Goal: Task Accomplishment & Management: Use online tool/utility

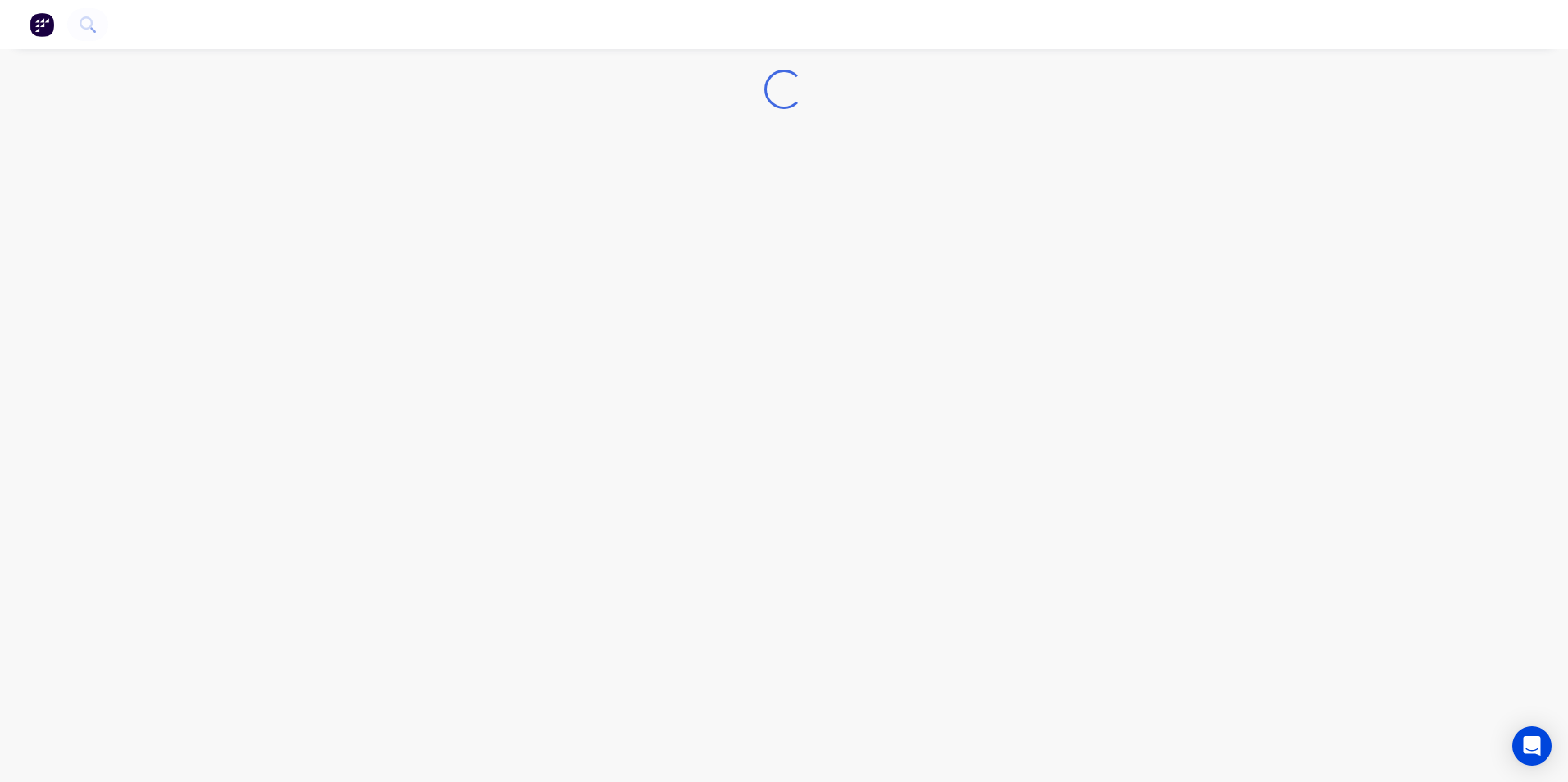
click at [31, 31] on img "button" at bounding box center [41, 24] width 25 height 25
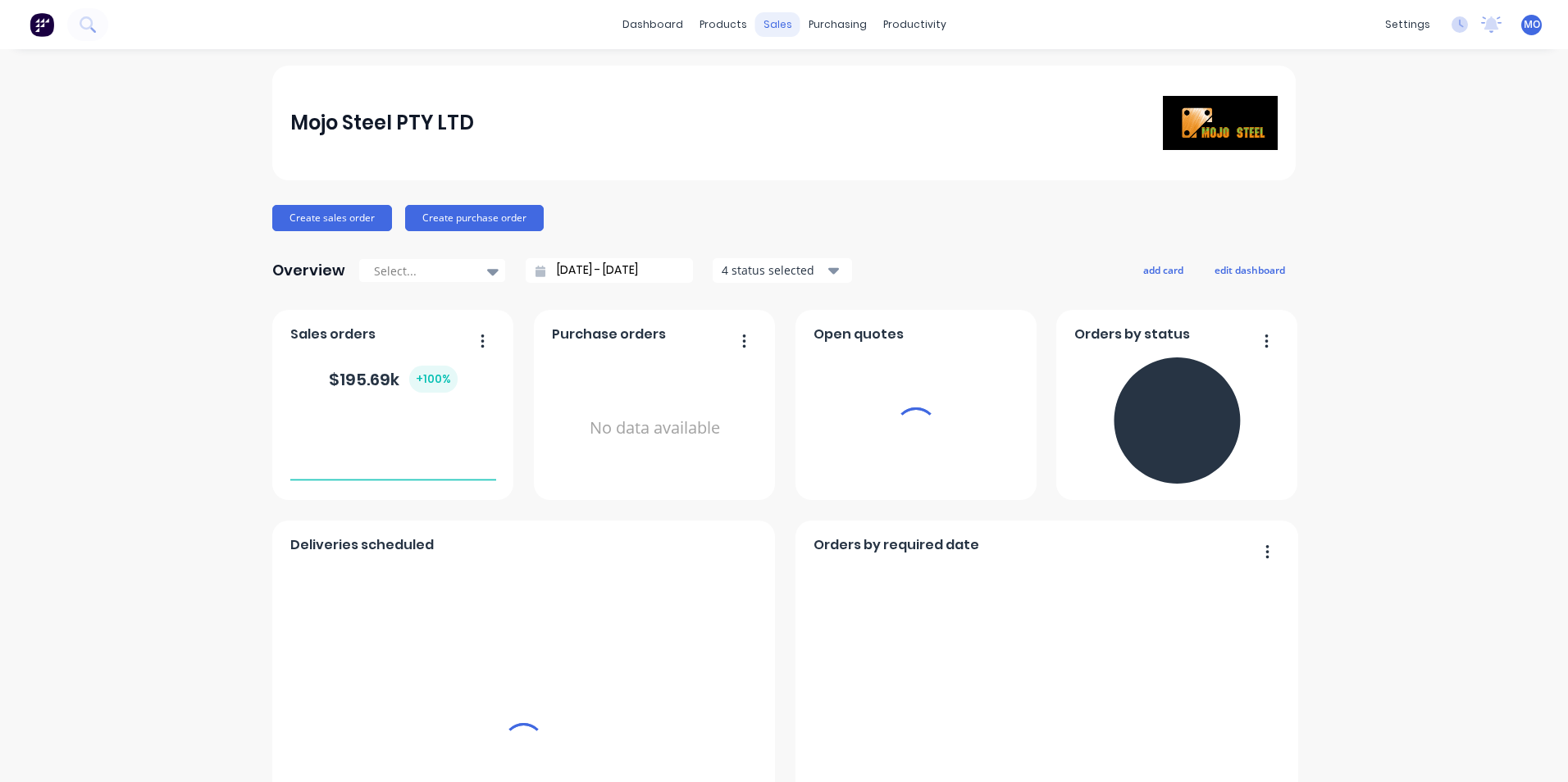
click at [782, 30] on div "sales" at bounding box center [778, 24] width 45 height 25
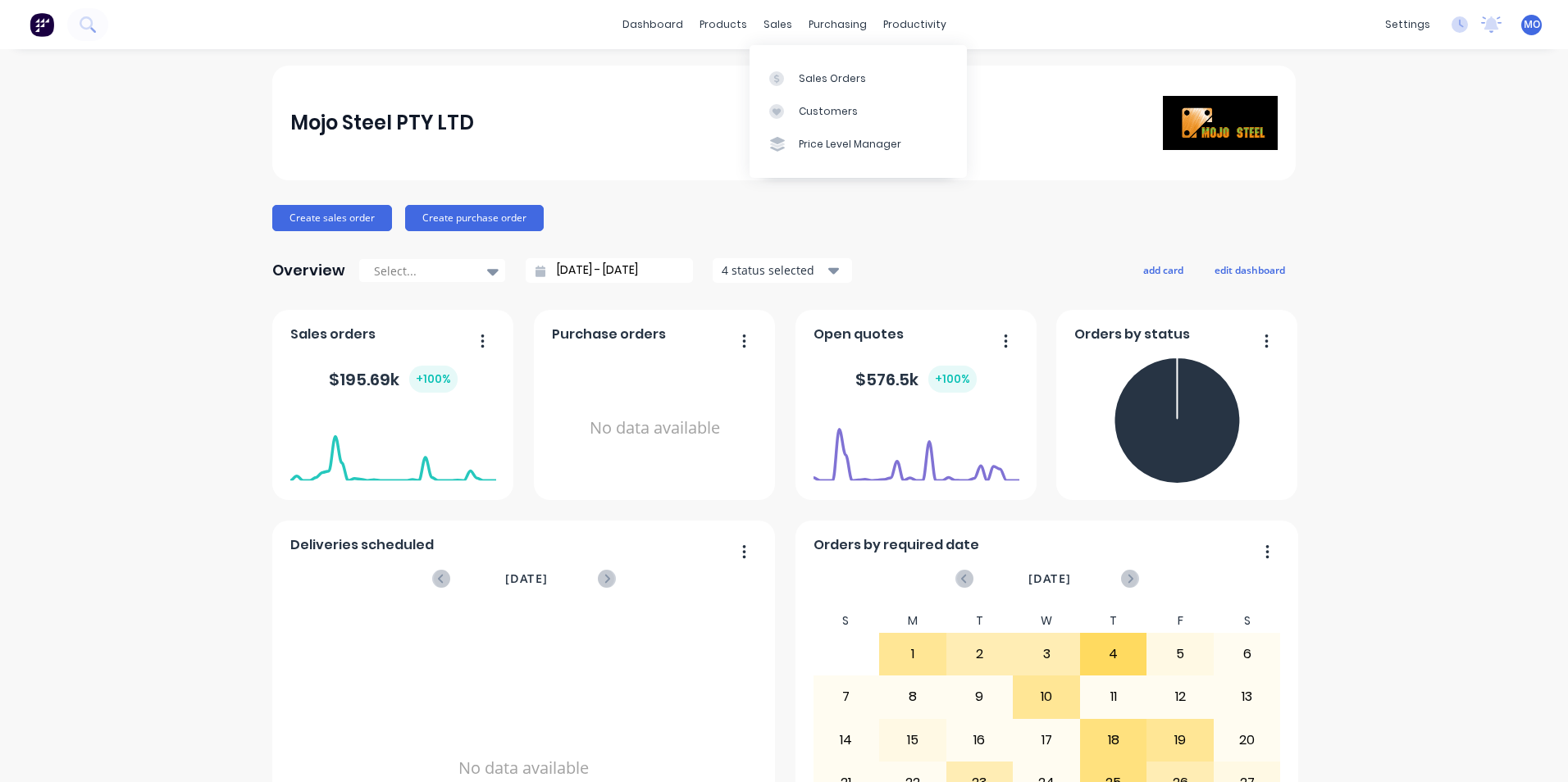
drag, startPoint x: 782, startPoint y: 30, endPoint x: 676, endPoint y: 110, distance: 132.8
click at [672, 109] on div "Mojo Steel PTY LTD" at bounding box center [785, 122] width 988 height 54
click at [829, 72] on div at bounding box center [824, 79] width 25 height 15
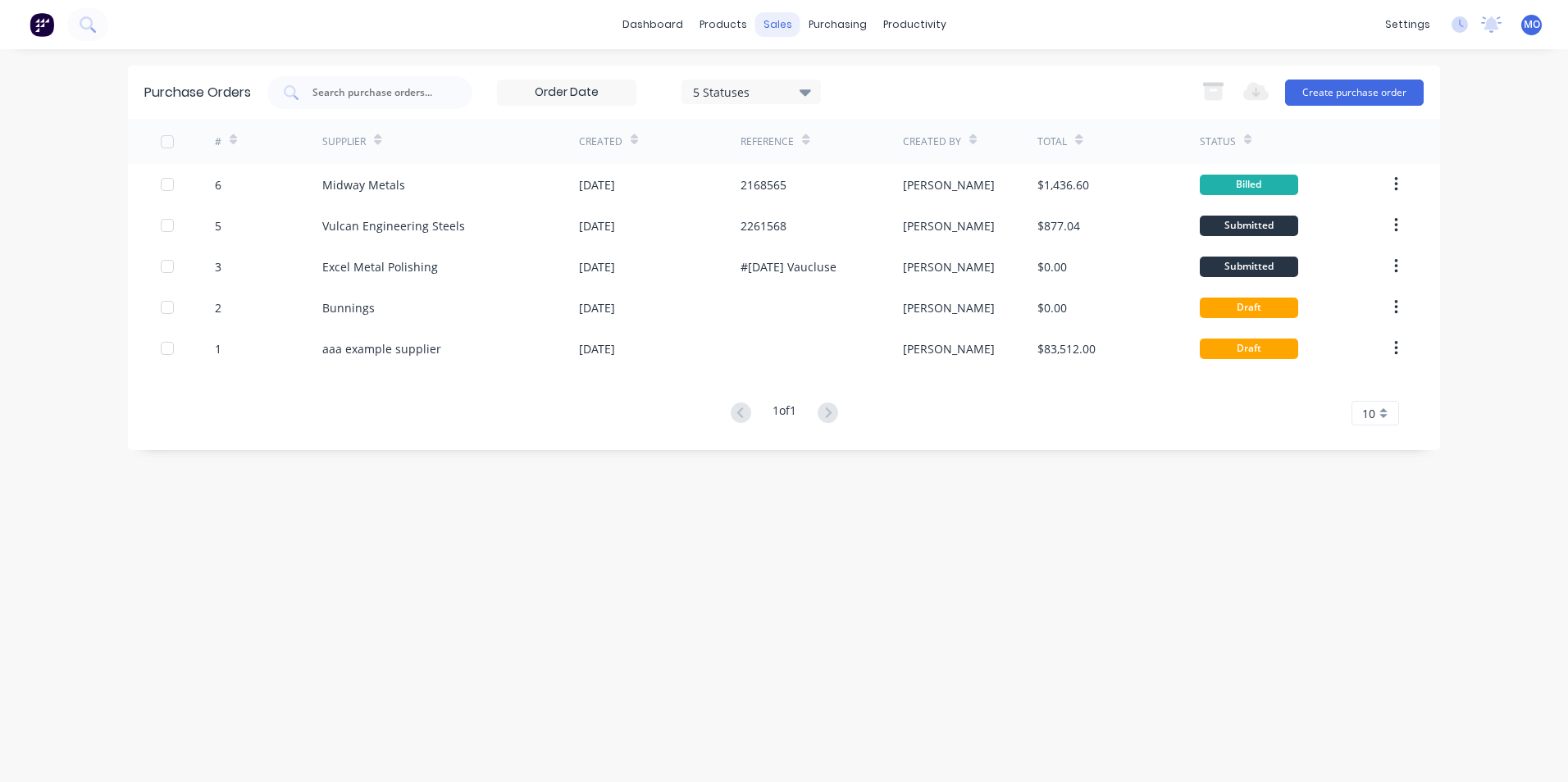
click at [782, 24] on div "sales" at bounding box center [778, 24] width 45 height 25
click at [794, 83] on div at bounding box center [787, 79] width 25 height 15
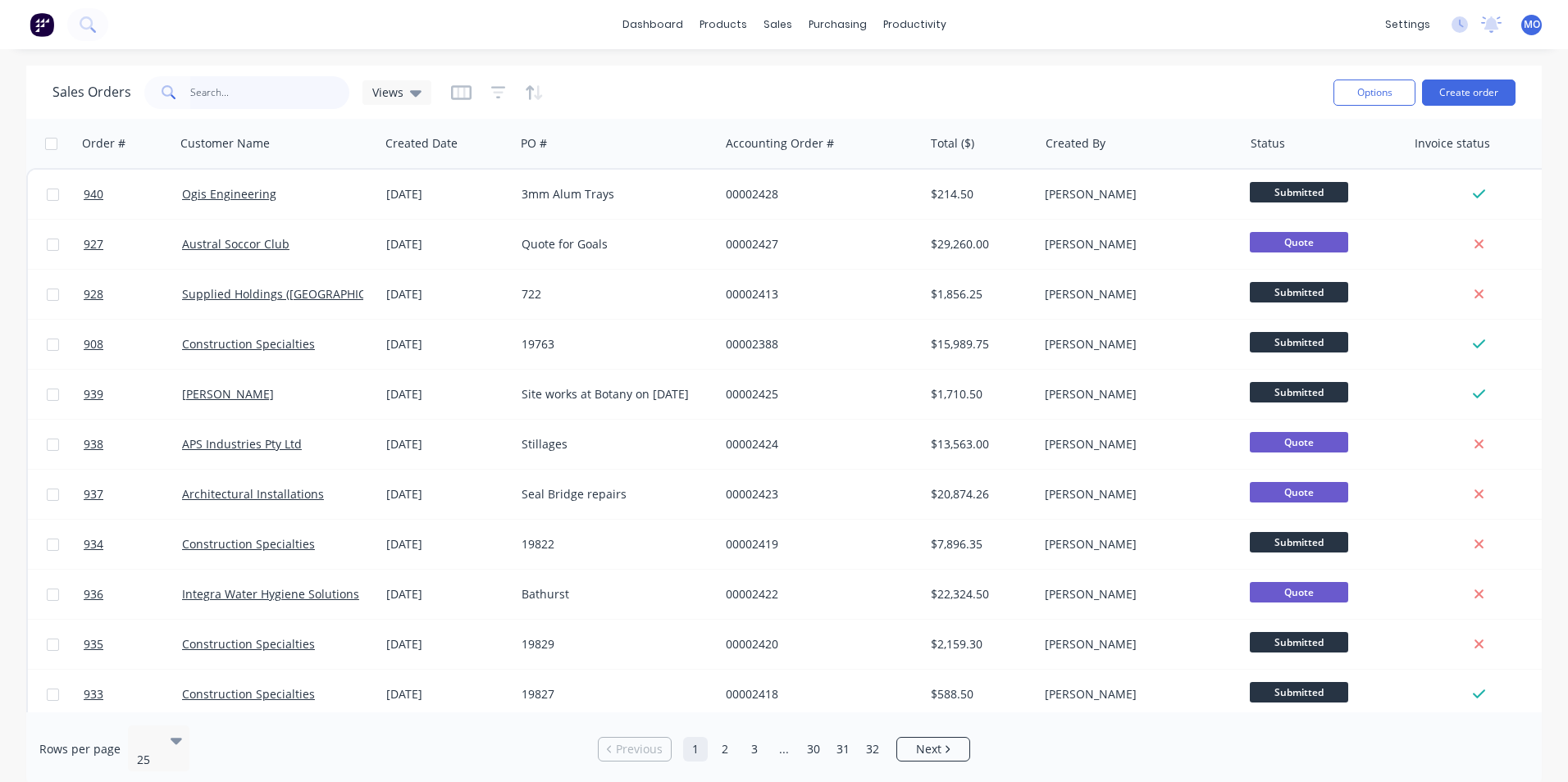
click at [201, 92] on input "text" at bounding box center [271, 93] width 160 height 33
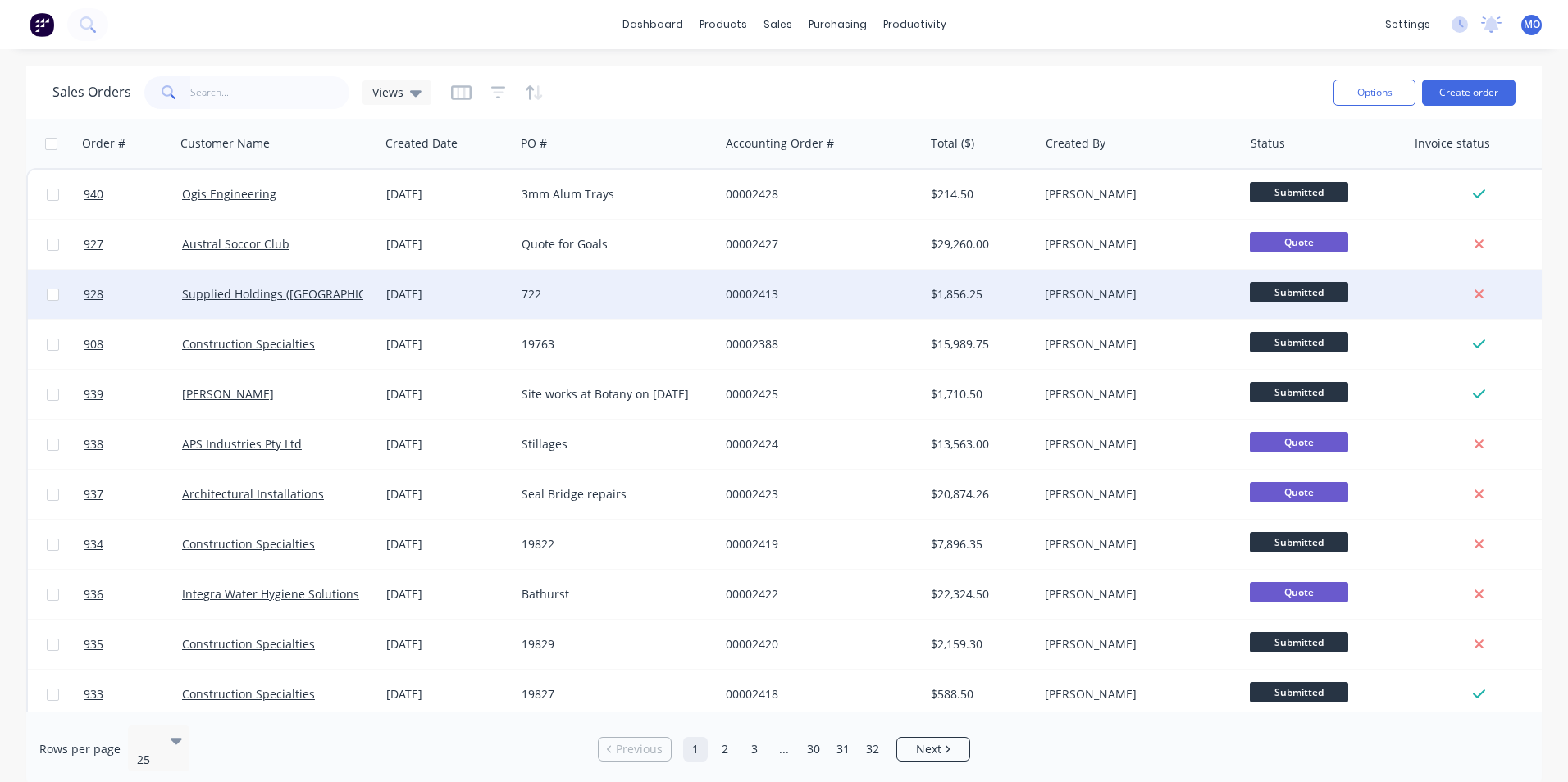
click at [268, 305] on div "Supplied Holdings ([GEOGRAPHIC_DATA]) Pty Ltd" at bounding box center [278, 293] width 204 height 49
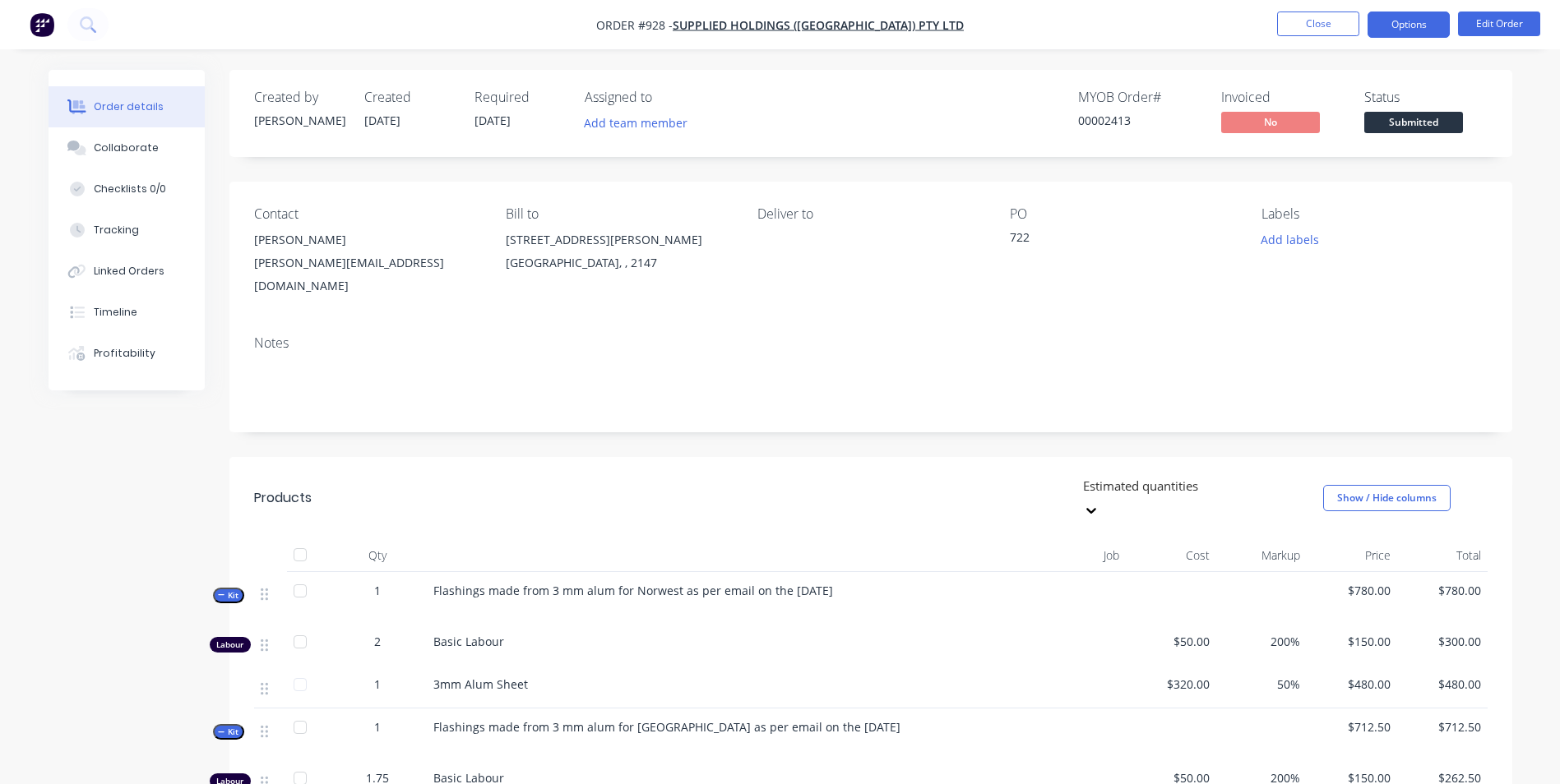
click at [1406, 29] on button "Options" at bounding box center [1408, 24] width 82 height 27
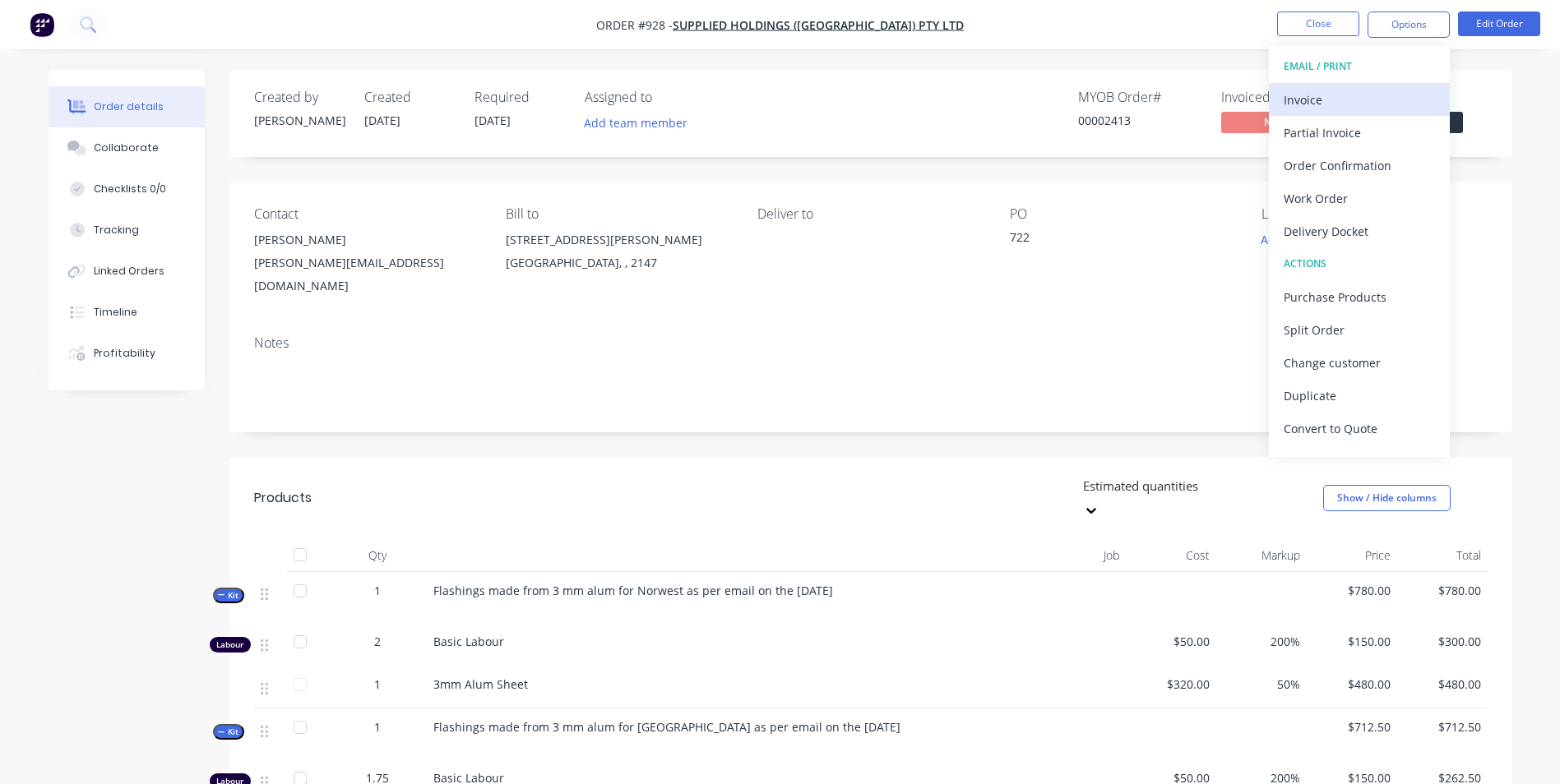
click at [1309, 102] on div "Invoice" at bounding box center [1360, 100] width 151 height 24
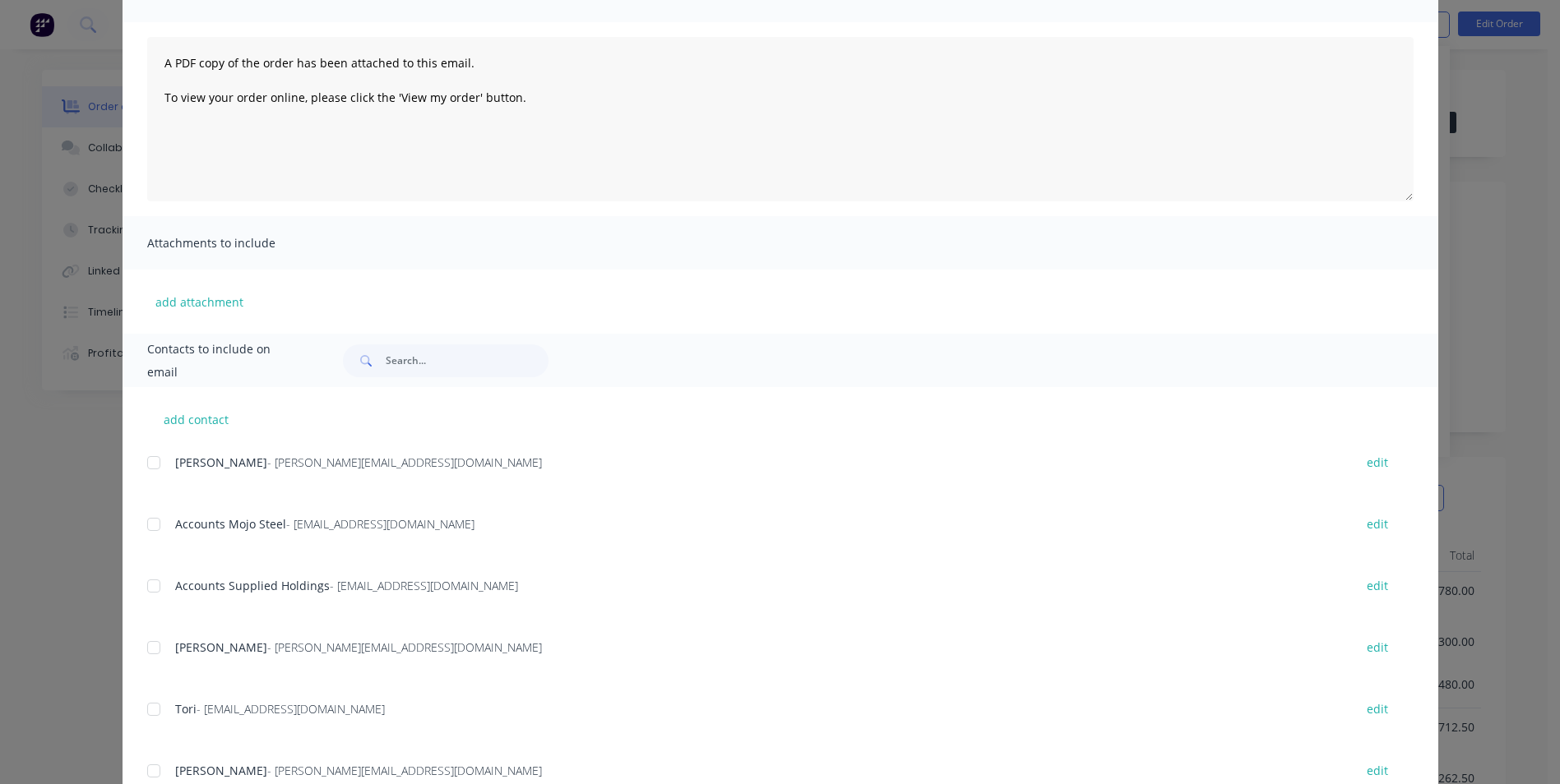
click at [140, 589] on div at bounding box center [154, 587] width 33 height 33
click at [151, 541] on div "Accounts Mojo Steel - [EMAIL_ADDRESS][DOMAIN_NAME] edit" at bounding box center [793, 533] width 1292 height 42
click at [149, 531] on div at bounding box center [154, 525] width 33 height 33
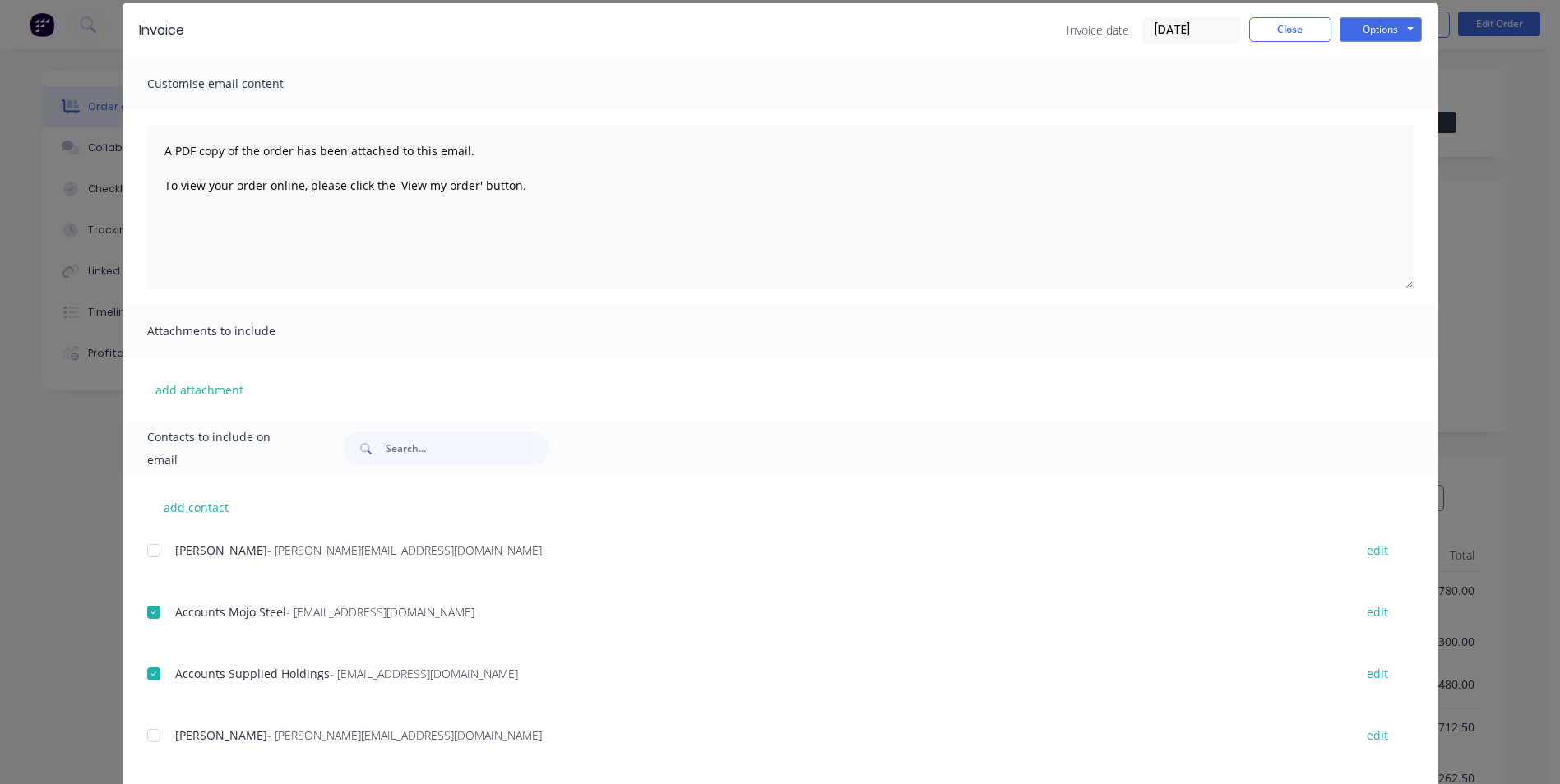
scroll to position [82, 0]
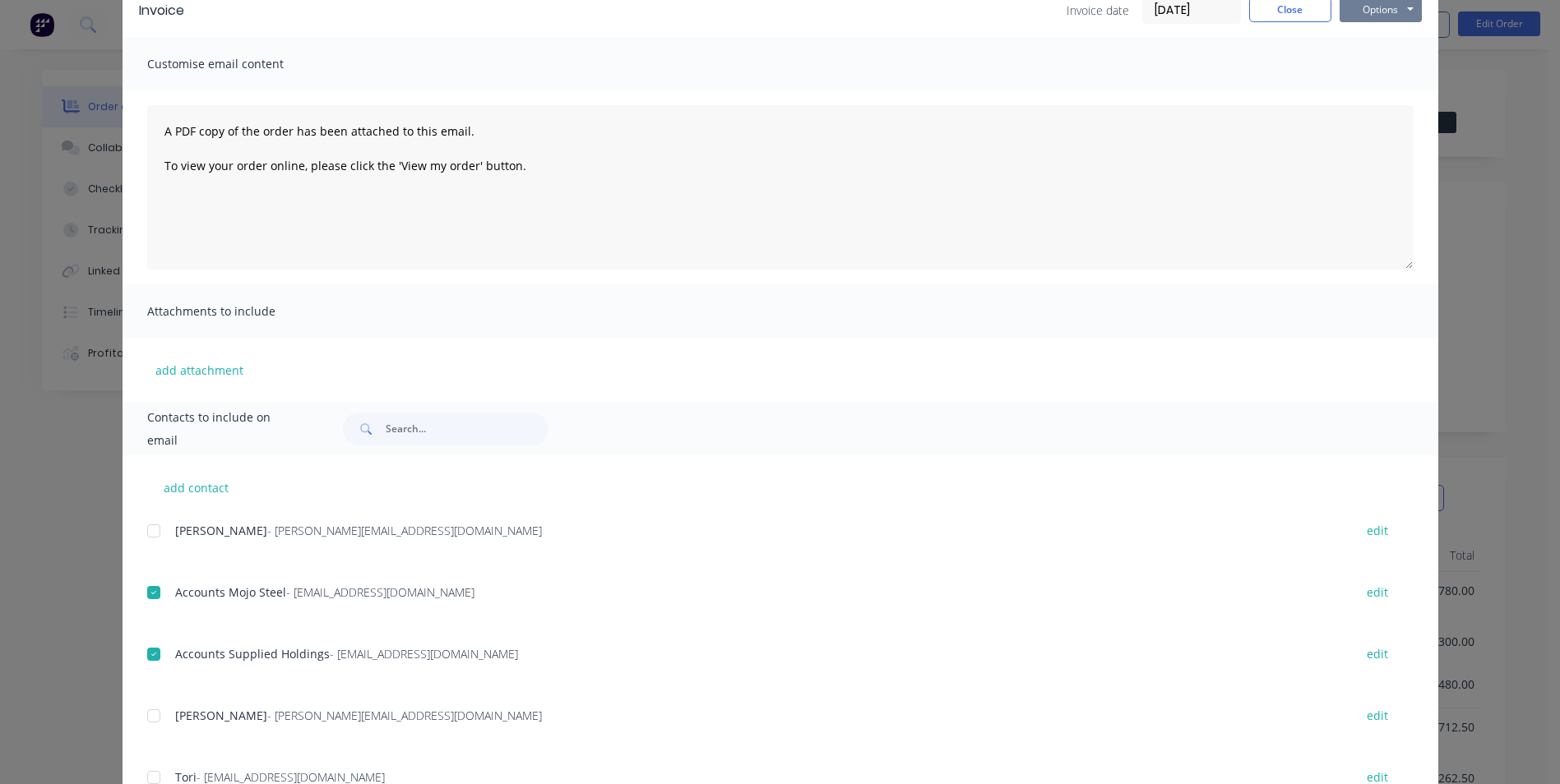
click at [1368, 14] on button "Options" at bounding box center [1380, 9] width 82 height 25
click at [1365, 92] on button "Email" at bounding box center [1392, 92] width 105 height 27
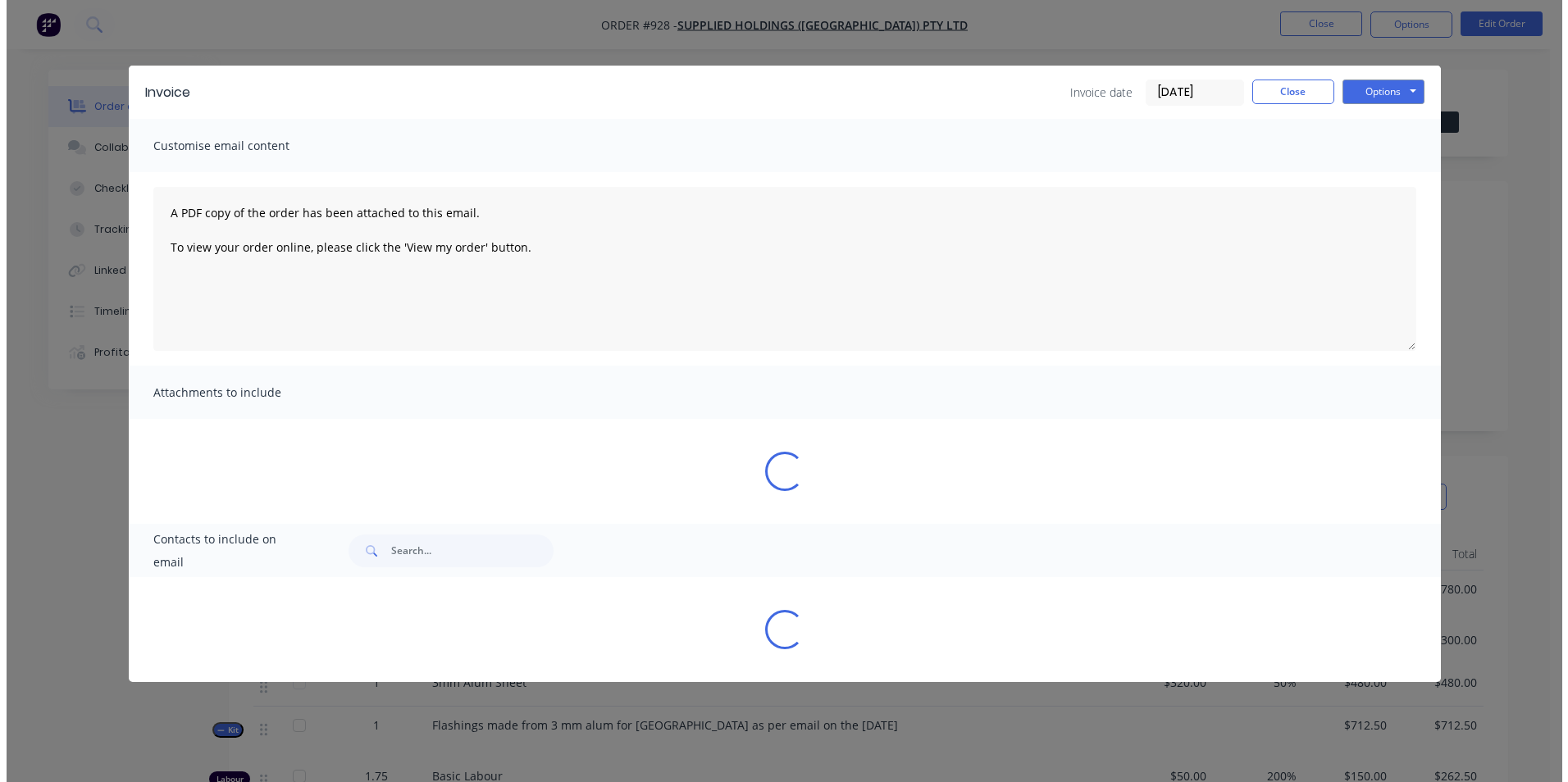
scroll to position [0, 0]
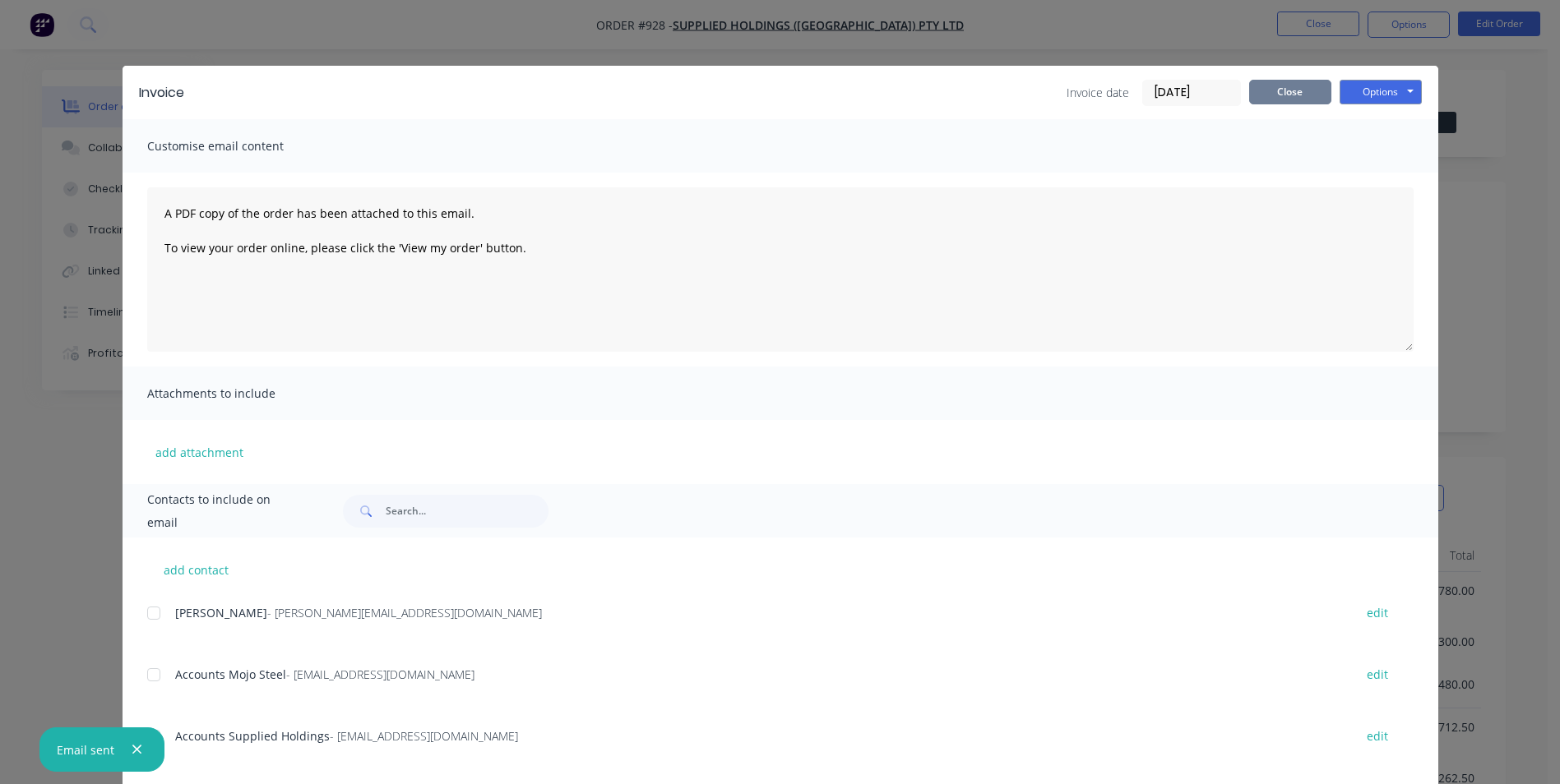
click at [1275, 89] on button "Close" at bounding box center [1290, 91] width 82 height 25
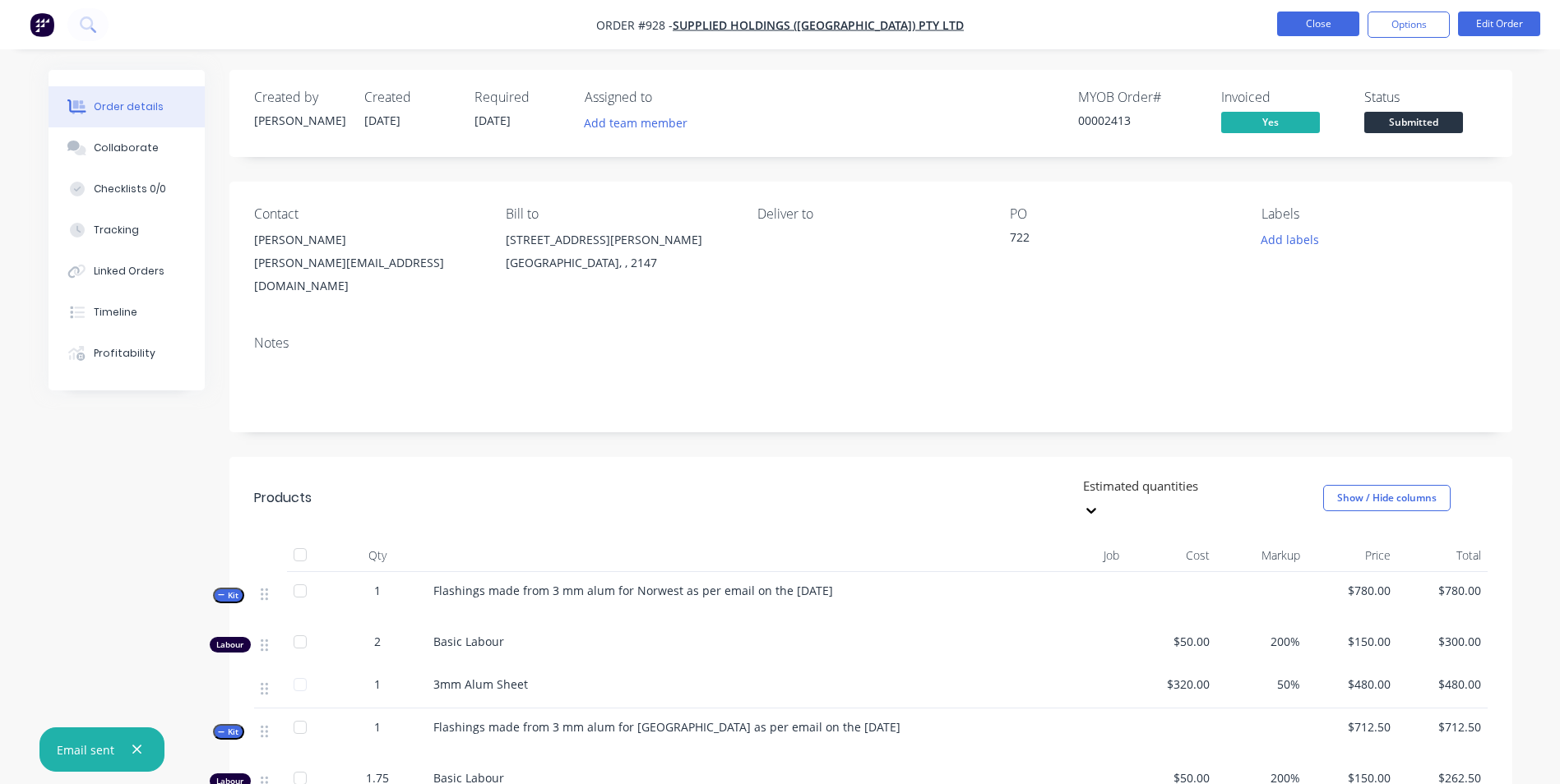
click at [1321, 21] on button "Close" at bounding box center [1317, 23] width 82 height 25
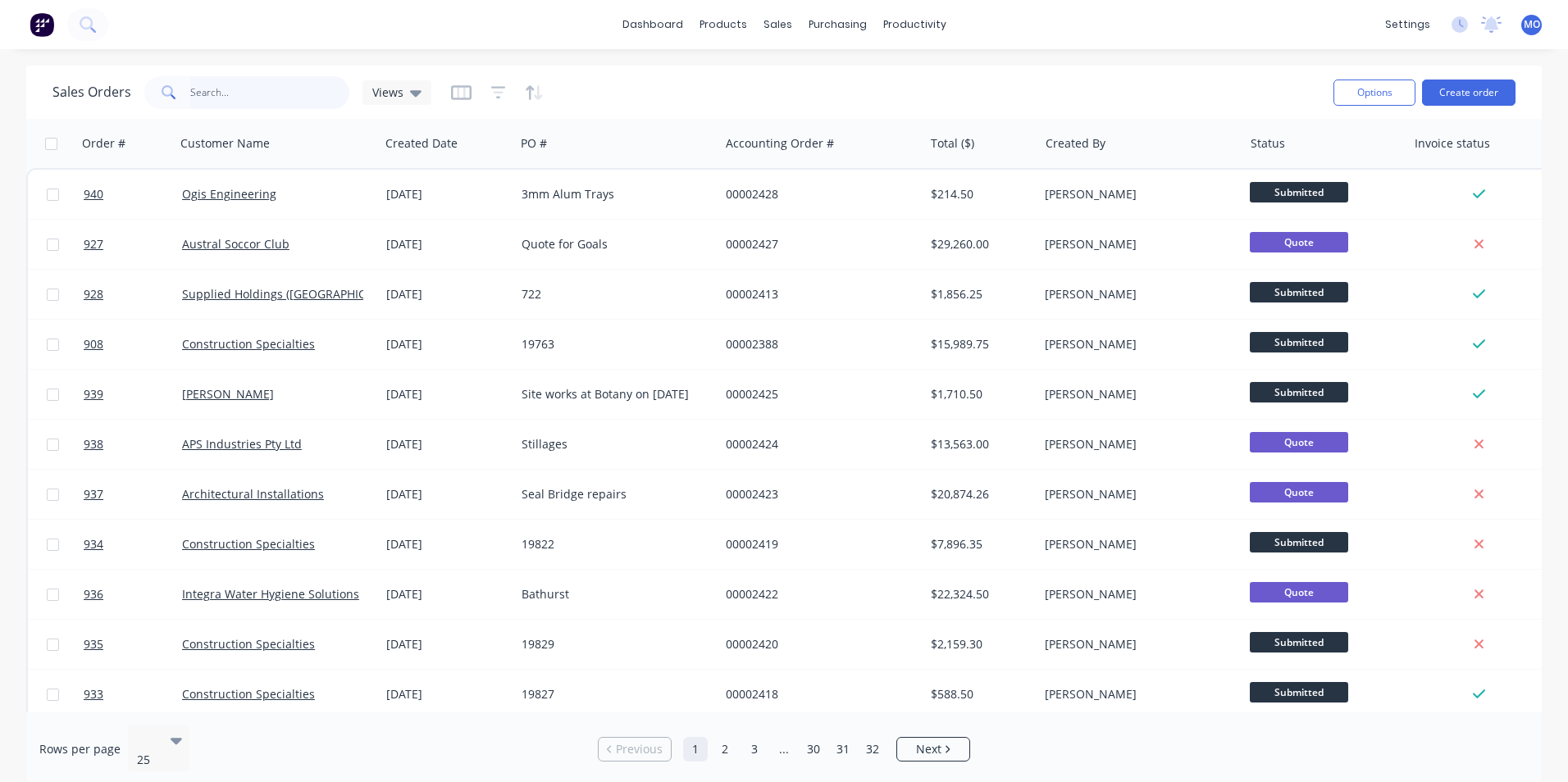
click at [220, 93] on input "text" at bounding box center [271, 93] width 160 height 33
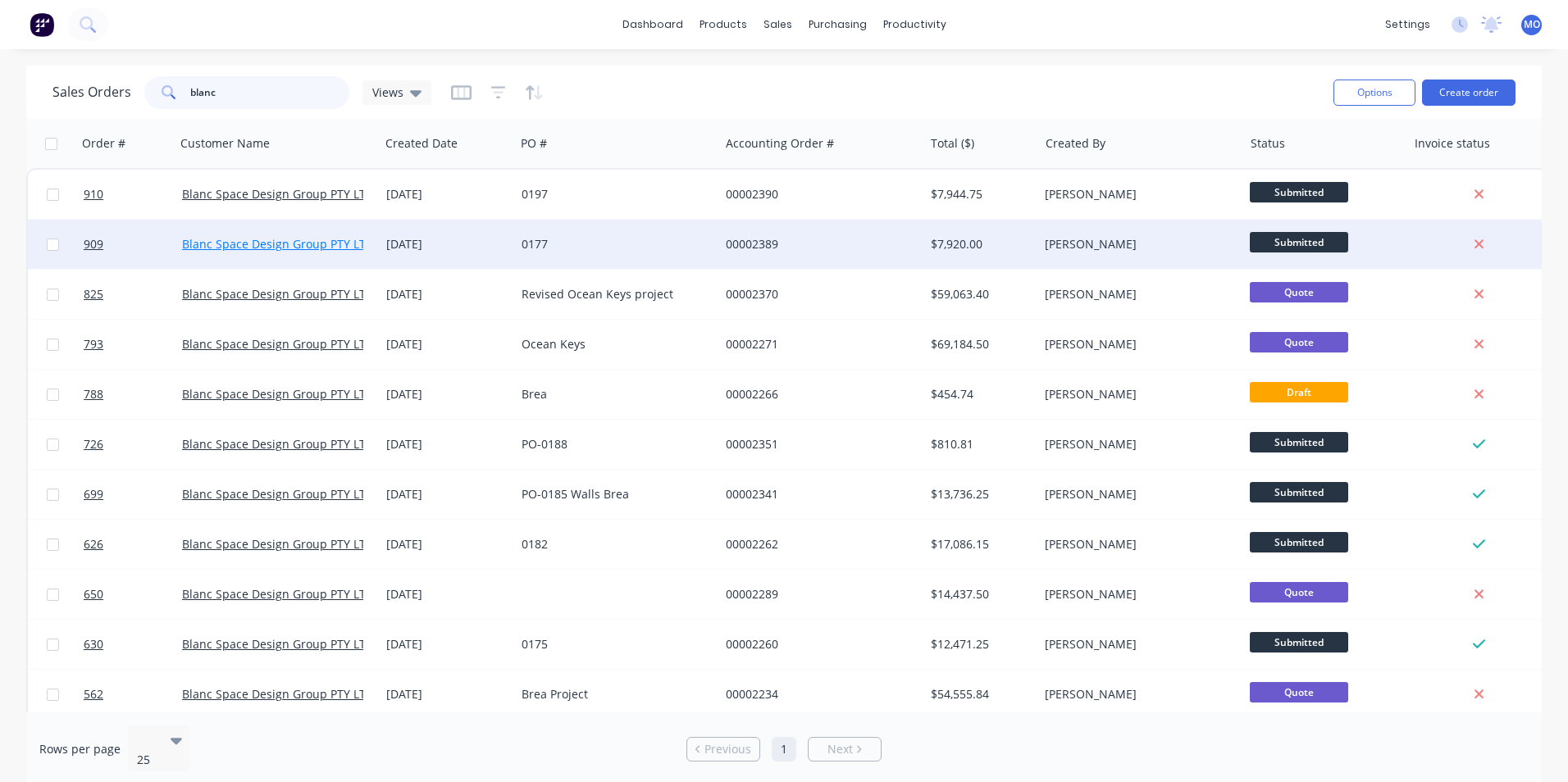
type input "blanc"
click at [304, 243] on link "Blanc Space Design Group PTY LTD" at bounding box center [278, 244] width 192 height 16
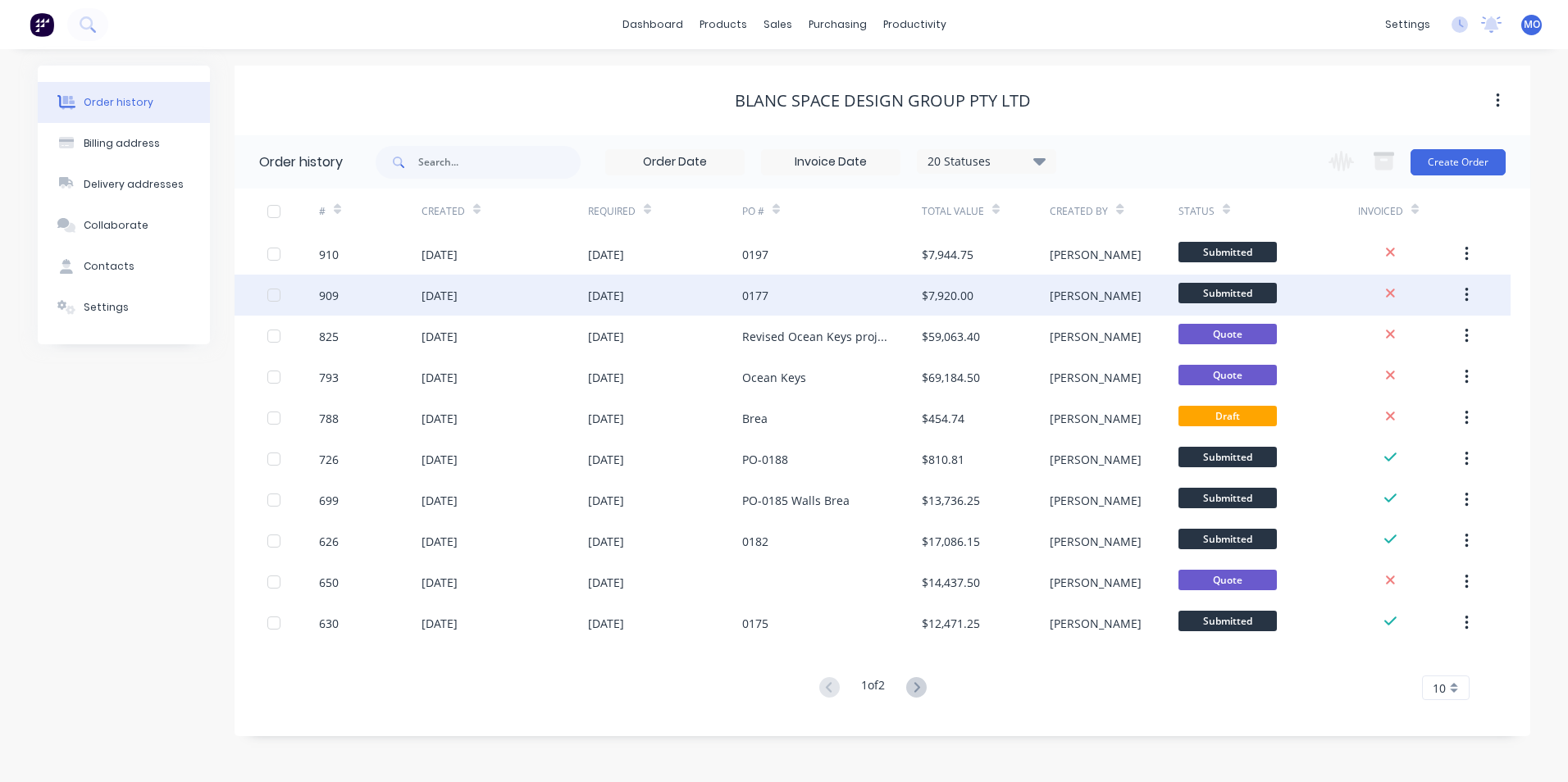
click at [927, 294] on div "$7,920.00" at bounding box center [948, 295] width 52 height 17
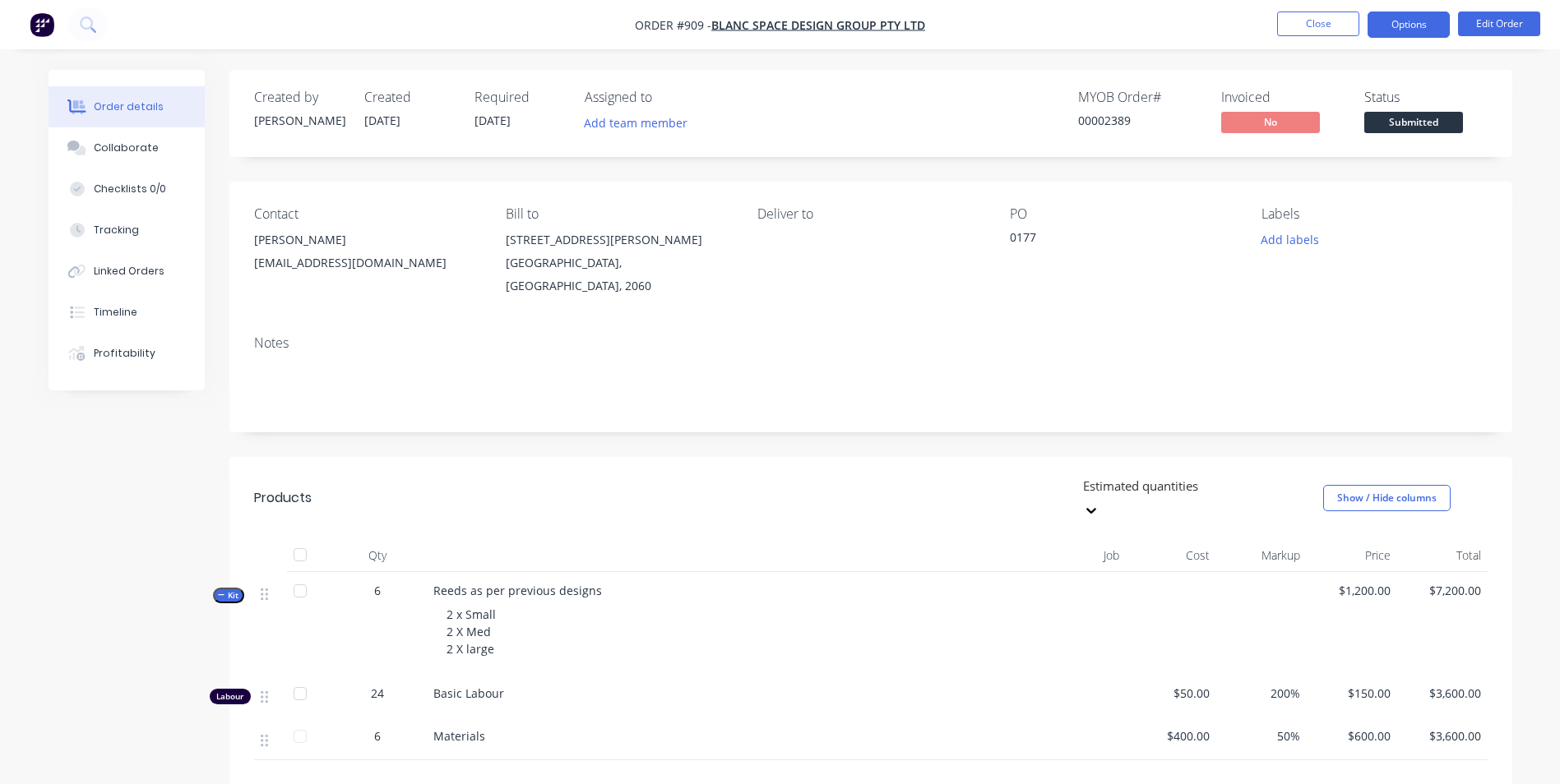
click at [1406, 21] on button "Options" at bounding box center [1408, 24] width 82 height 27
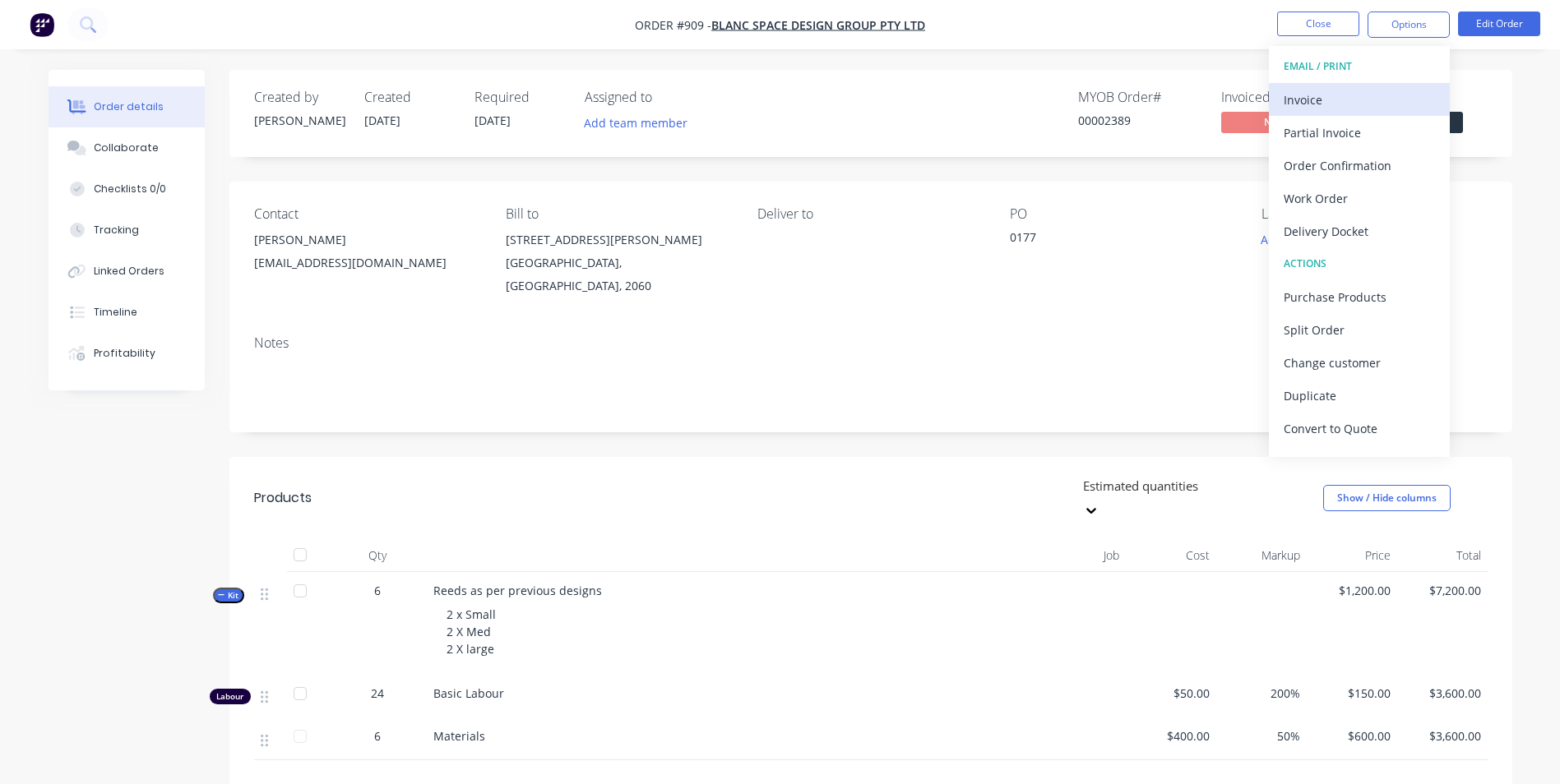
click at [1311, 101] on div "Invoice" at bounding box center [1360, 100] width 151 height 24
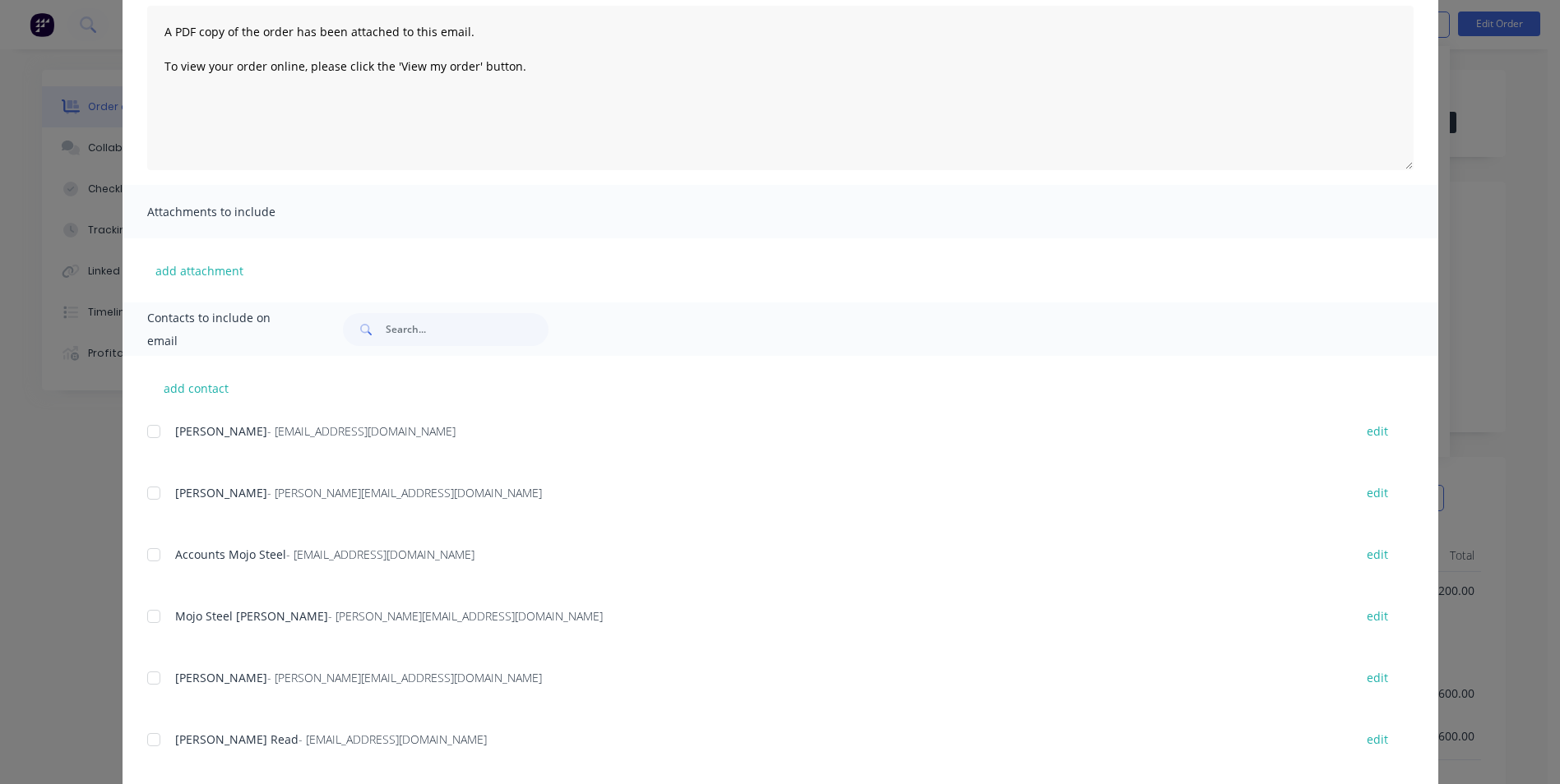
scroll to position [210, 0]
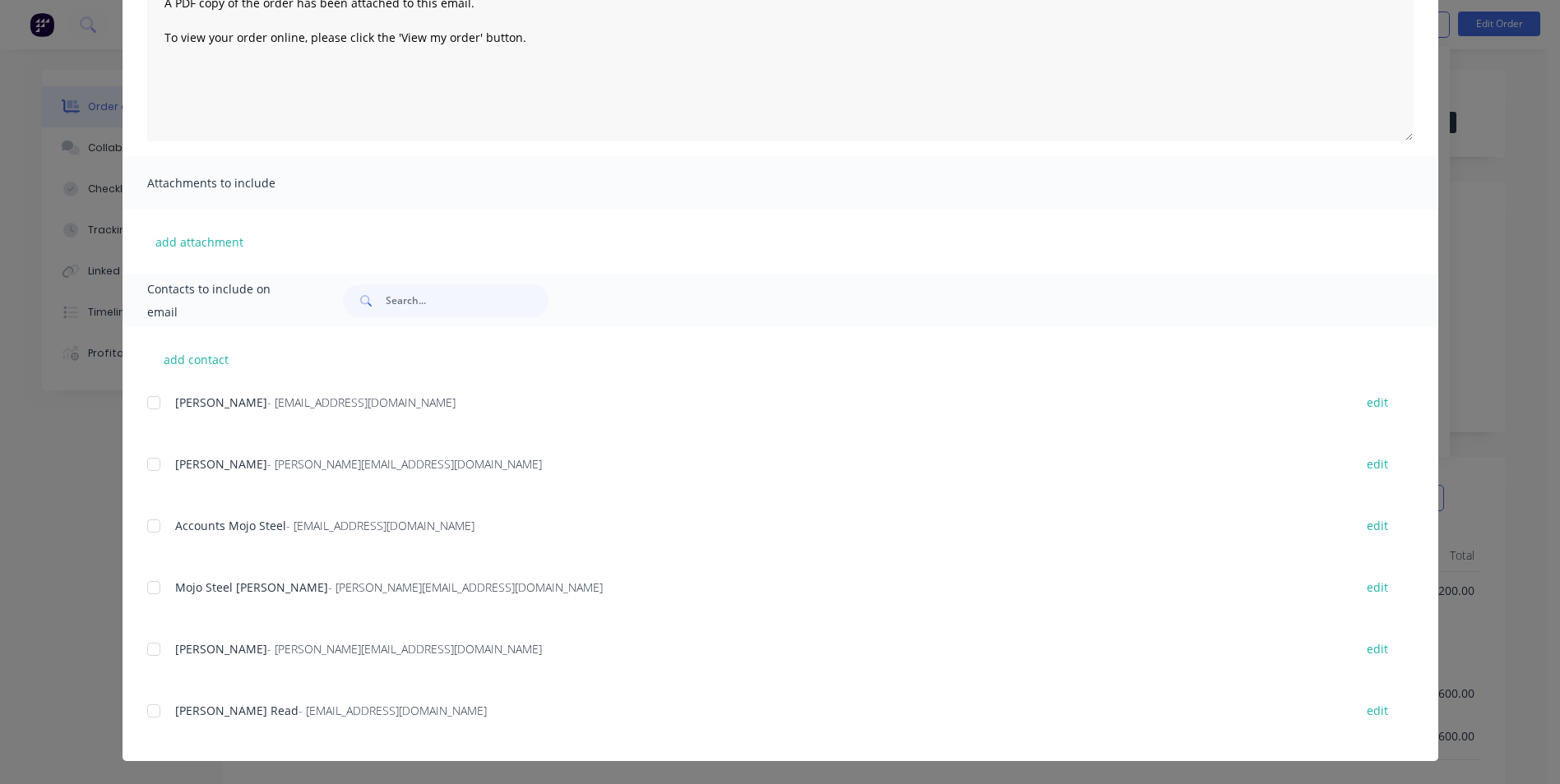
click at [151, 410] on div at bounding box center [154, 403] width 33 height 33
click at [147, 473] on div at bounding box center [154, 465] width 33 height 33
click at [148, 510] on div at bounding box center [154, 527] width 33 height 33
drag, startPoint x: 159, startPoint y: 699, endPoint x: 179, endPoint y: 681, distance: 26.9
click at [162, 693] on div "Ben Cook - ben@blanc-space.com edit James Best - james@blanc-space.com edit Acc…" at bounding box center [793, 576] width 1292 height 370
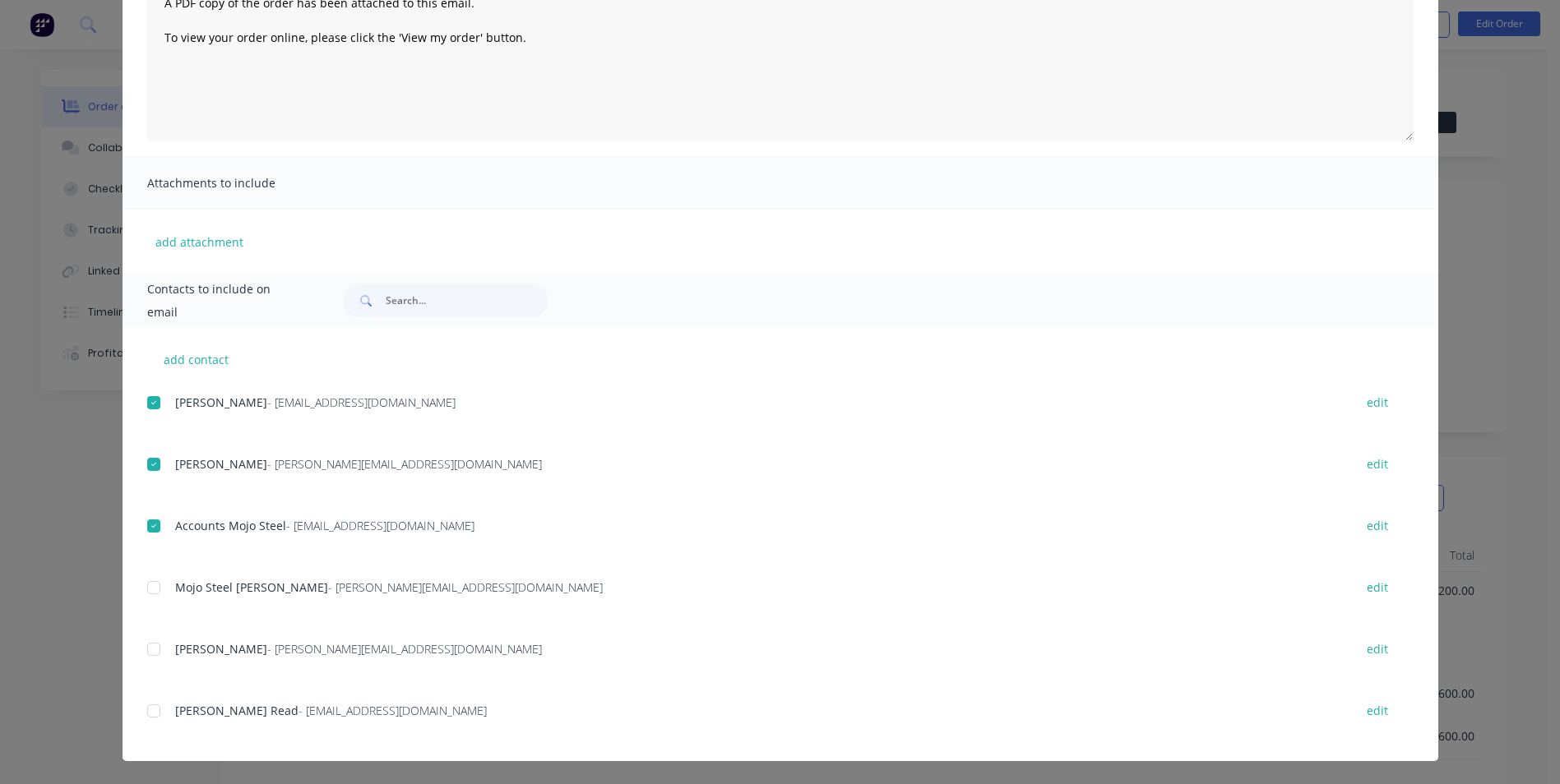
click at [147, 714] on div at bounding box center [154, 711] width 33 height 33
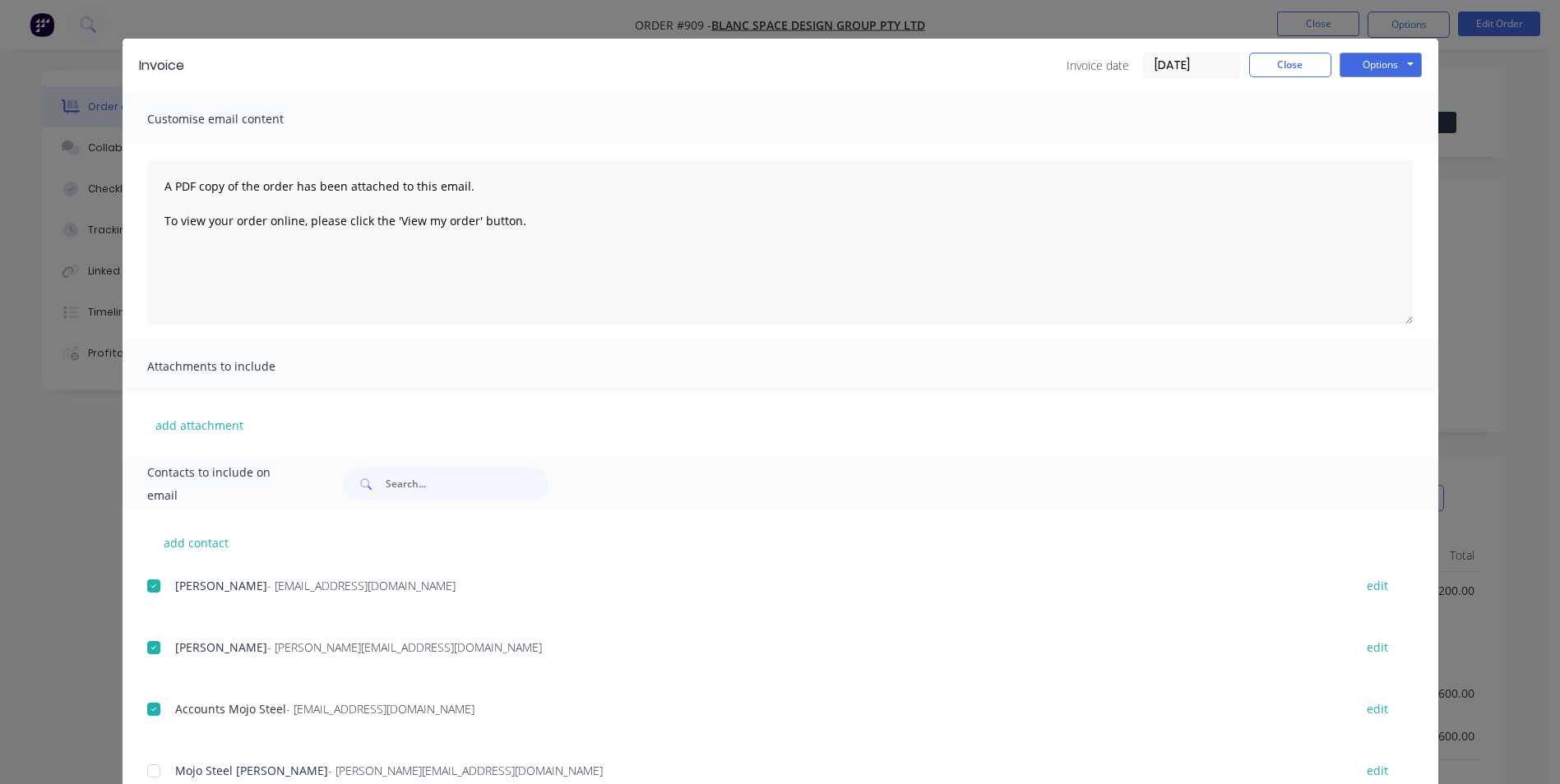
scroll to position [0, 0]
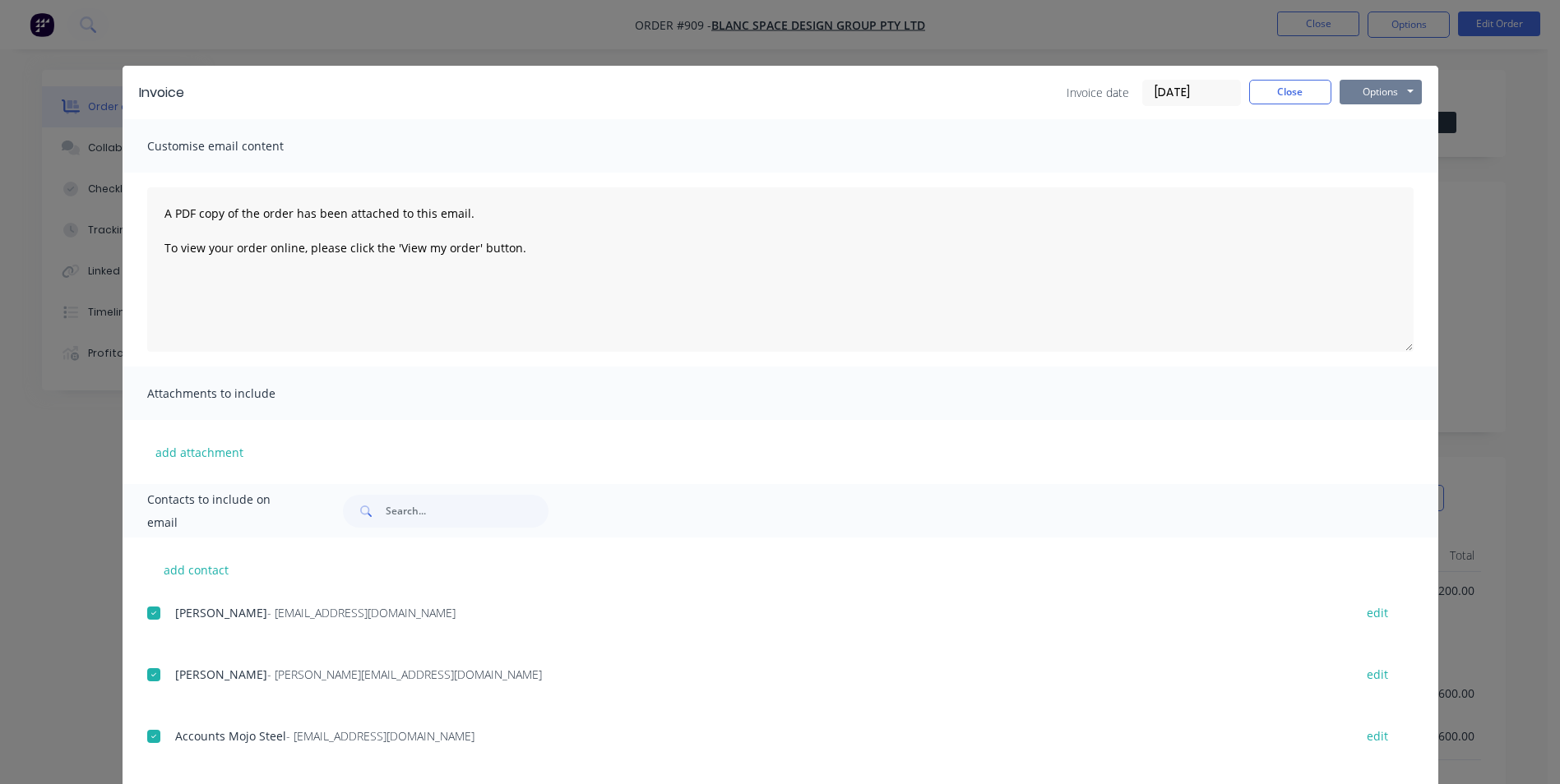
click at [1349, 82] on button "Options" at bounding box center [1380, 91] width 82 height 25
click at [1364, 180] on button "Email" at bounding box center [1392, 175] width 105 height 27
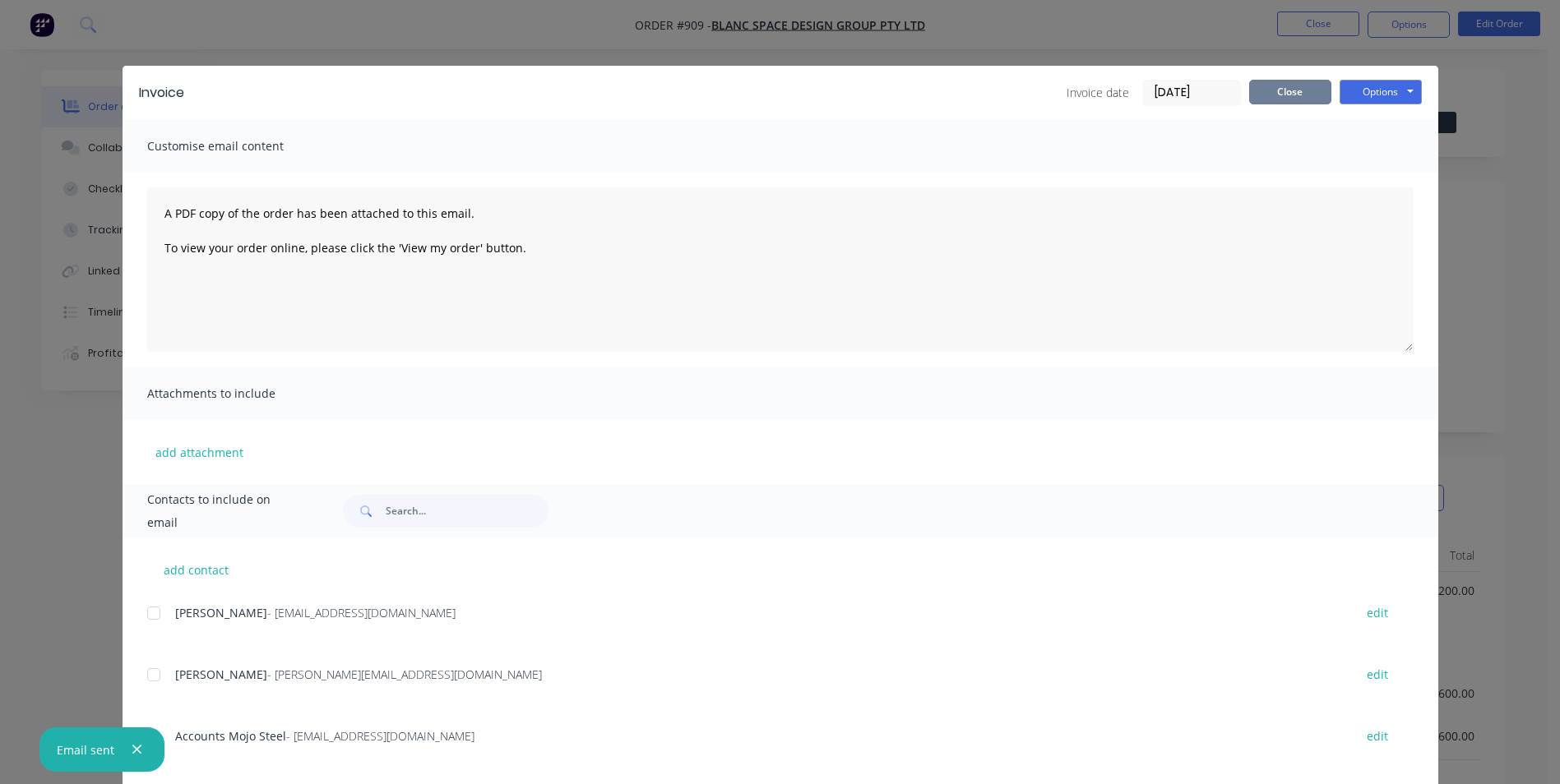
click at [1294, 93] on button "Close" at bounding box center [1290, 91] width 82 height 25
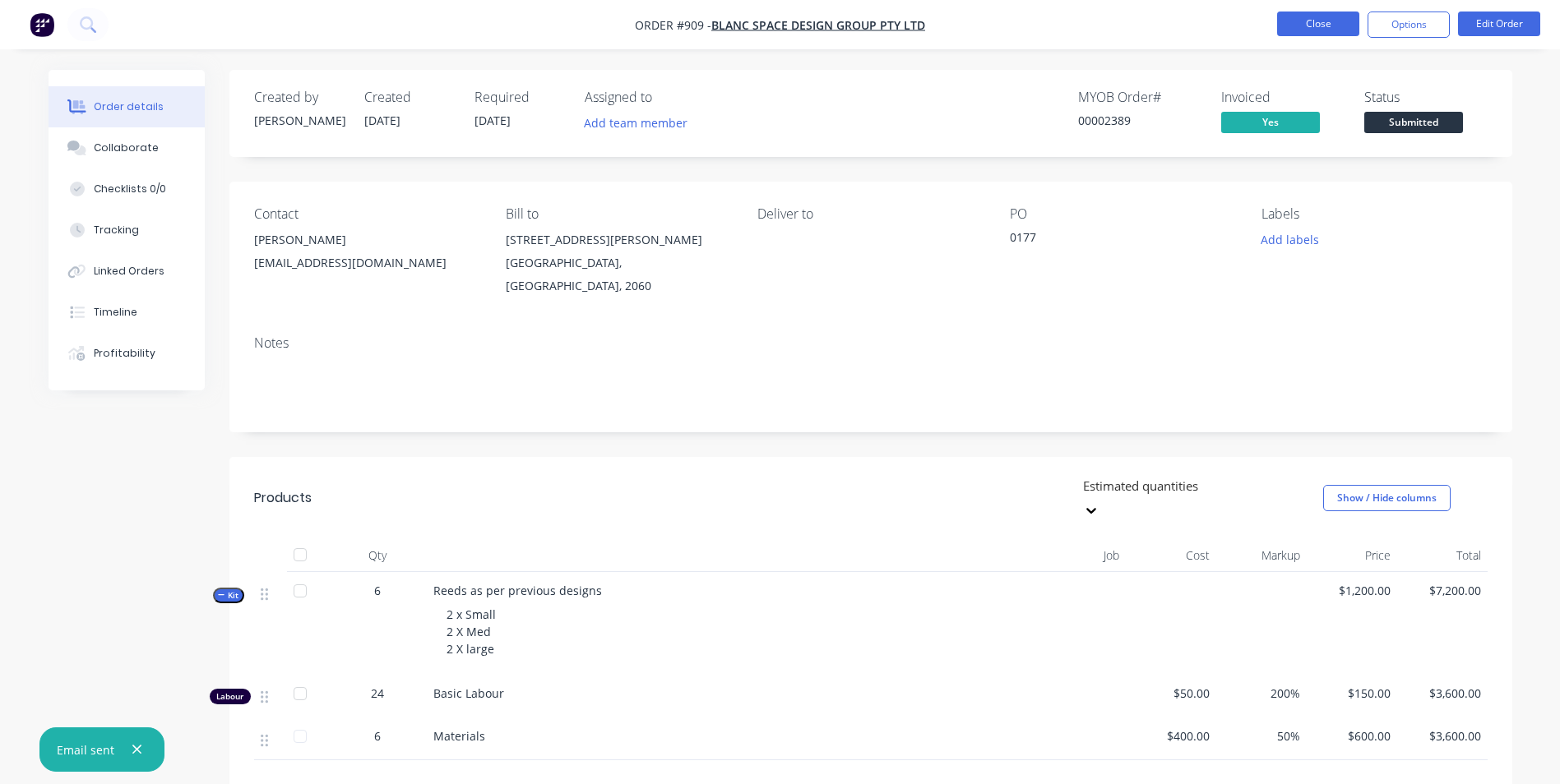
click at [1322, 27] on button "Close" at bounding box center [1317, 23] width 82 height 25
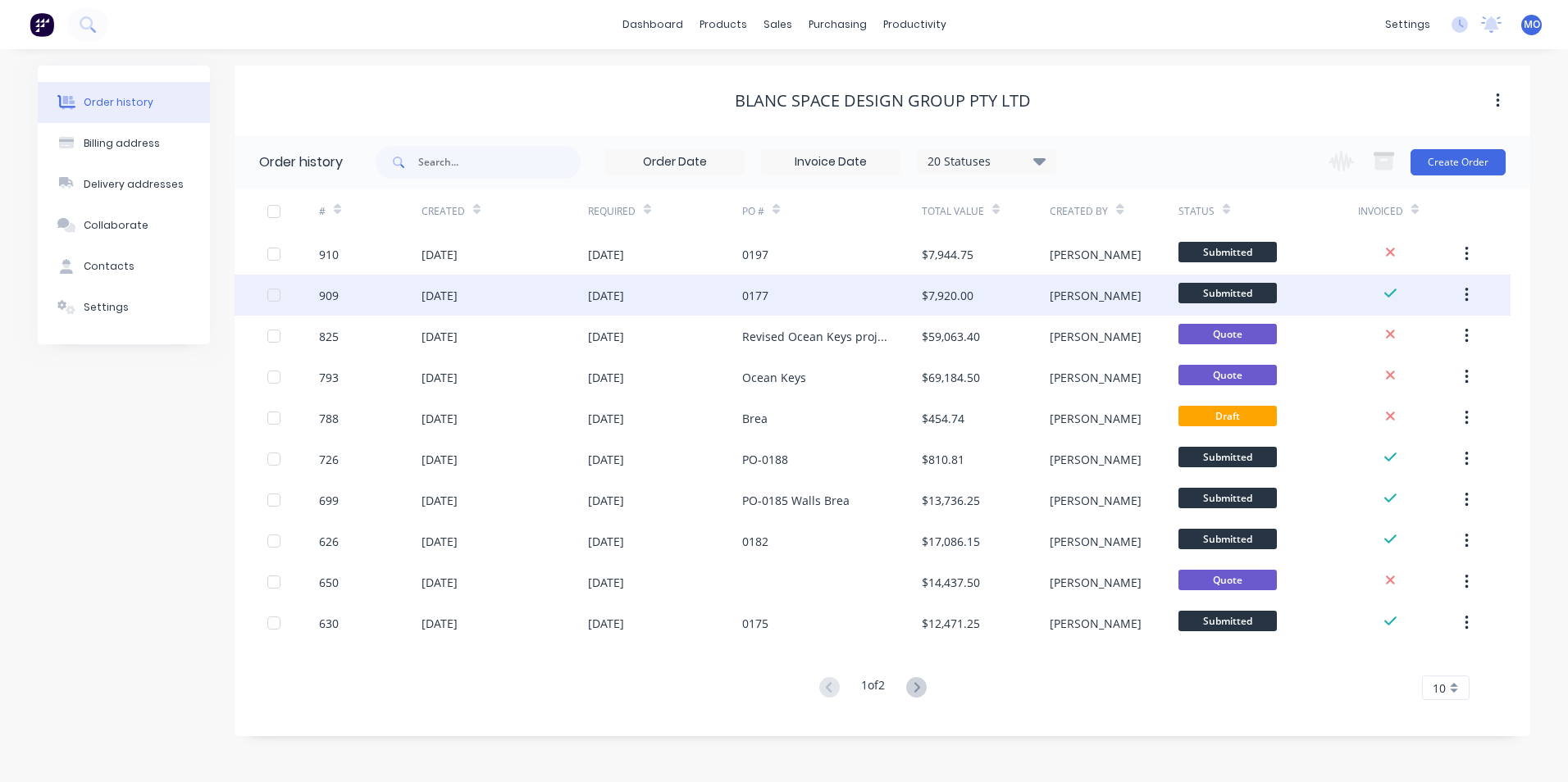
click at [1053, 291] on div "Michael" at bounding box center [1096, 295] width 92 height 17
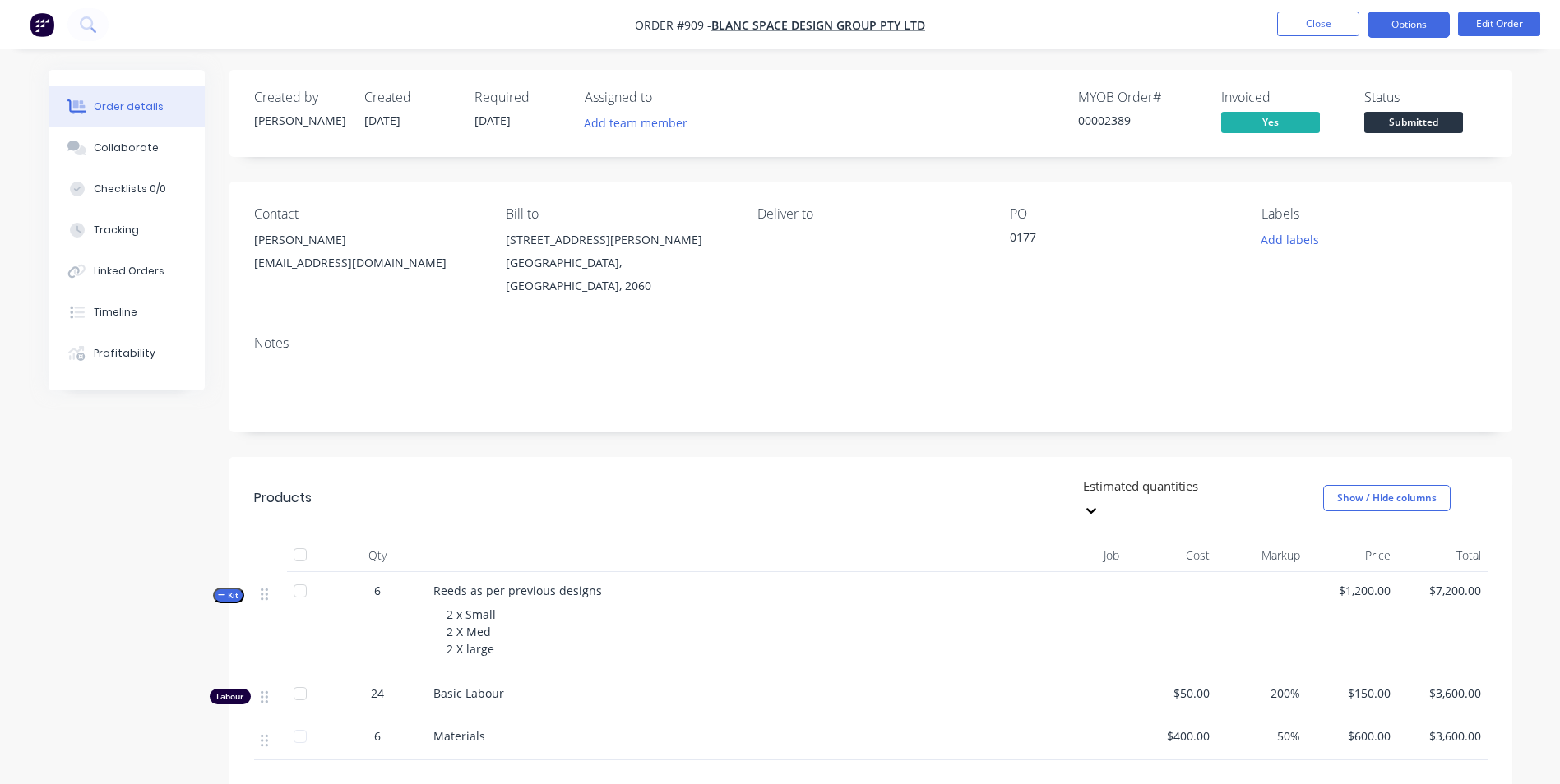
click at [1390, 22] on button "Options" at bounding box center [1408, 24] width 82 height 27
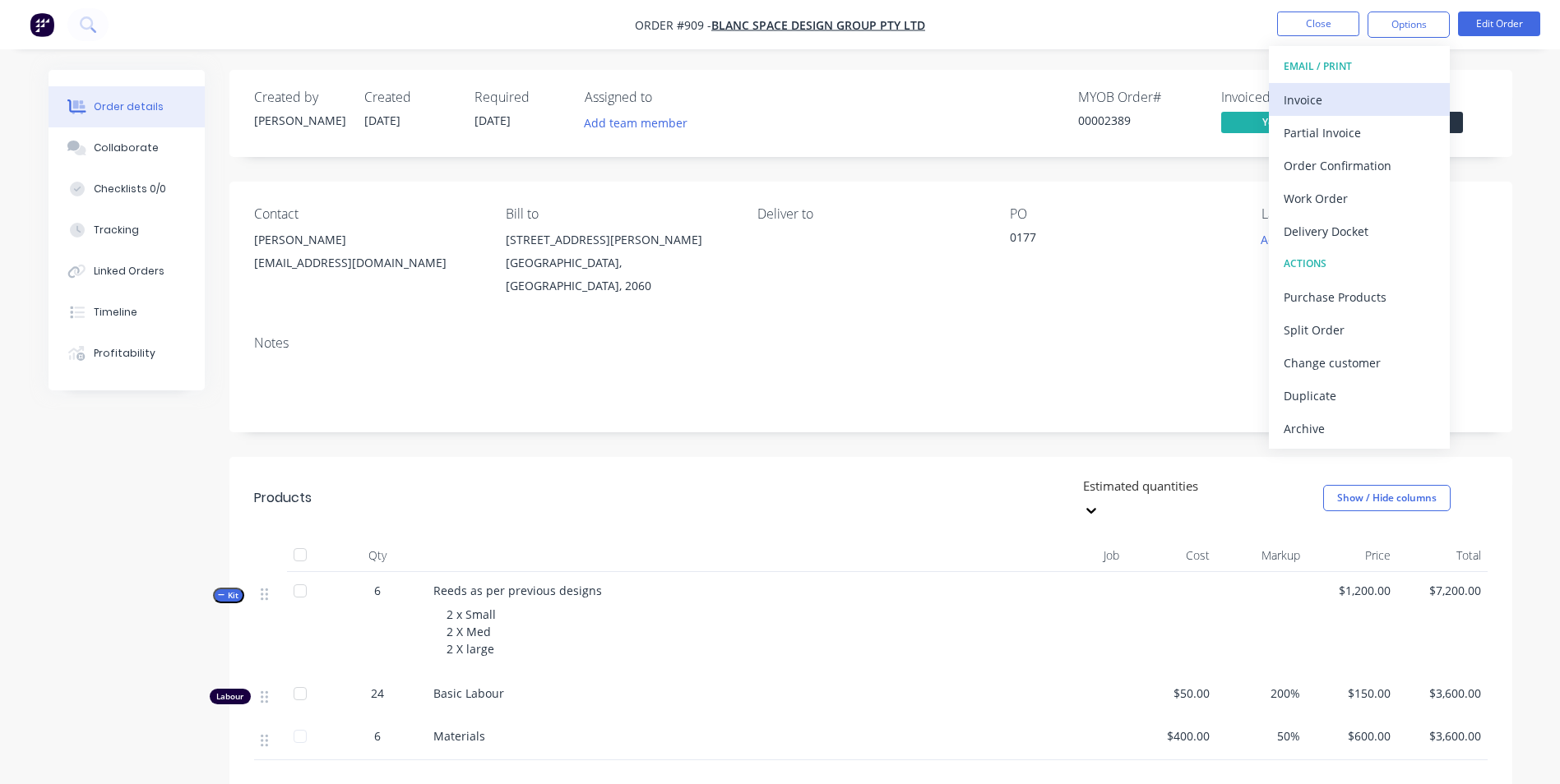
click at [1299, 109] on div "Invoice" at bounding box center [1360, 100] width 151 height 24
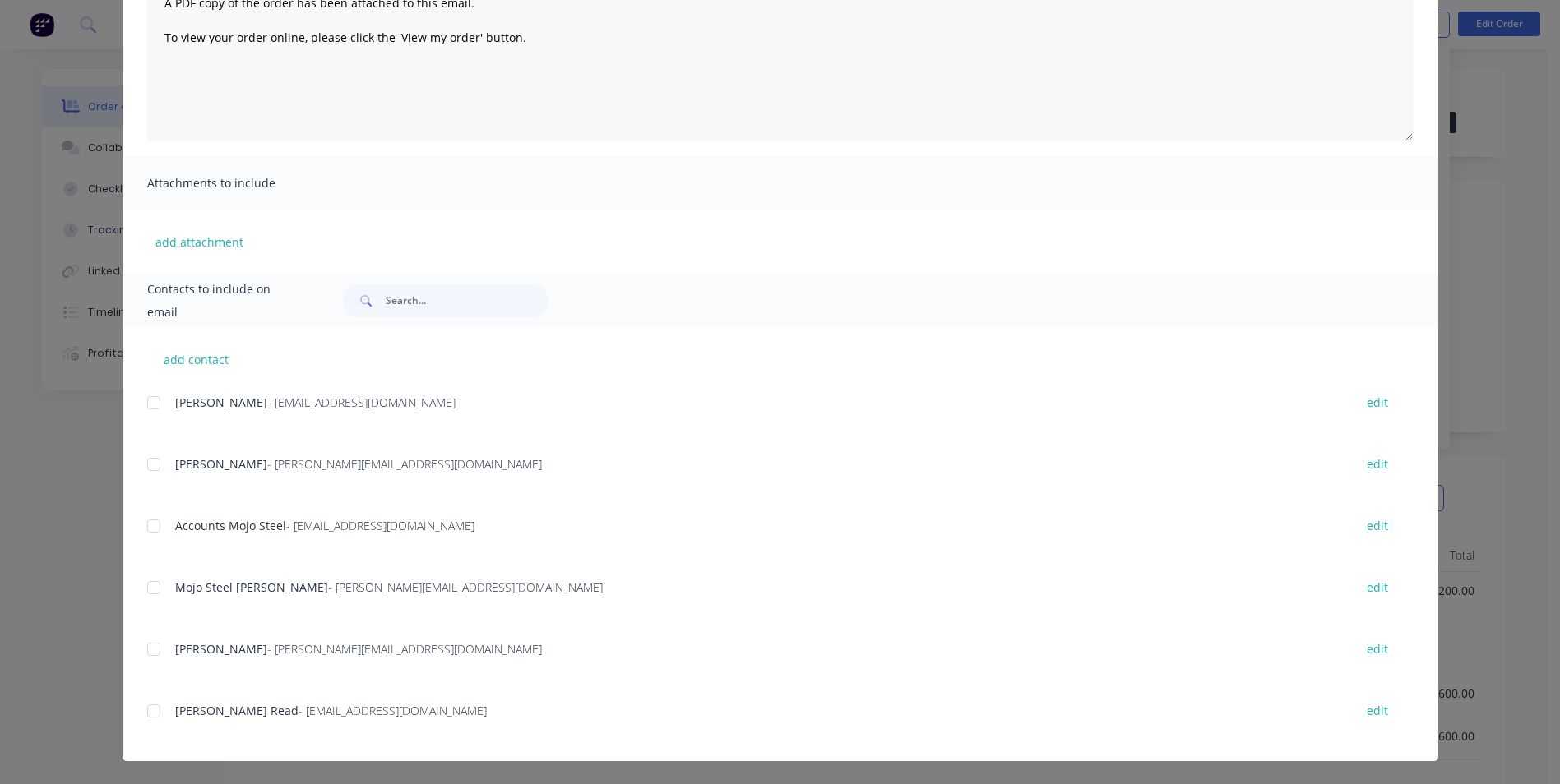
scroll to position [128, 0]
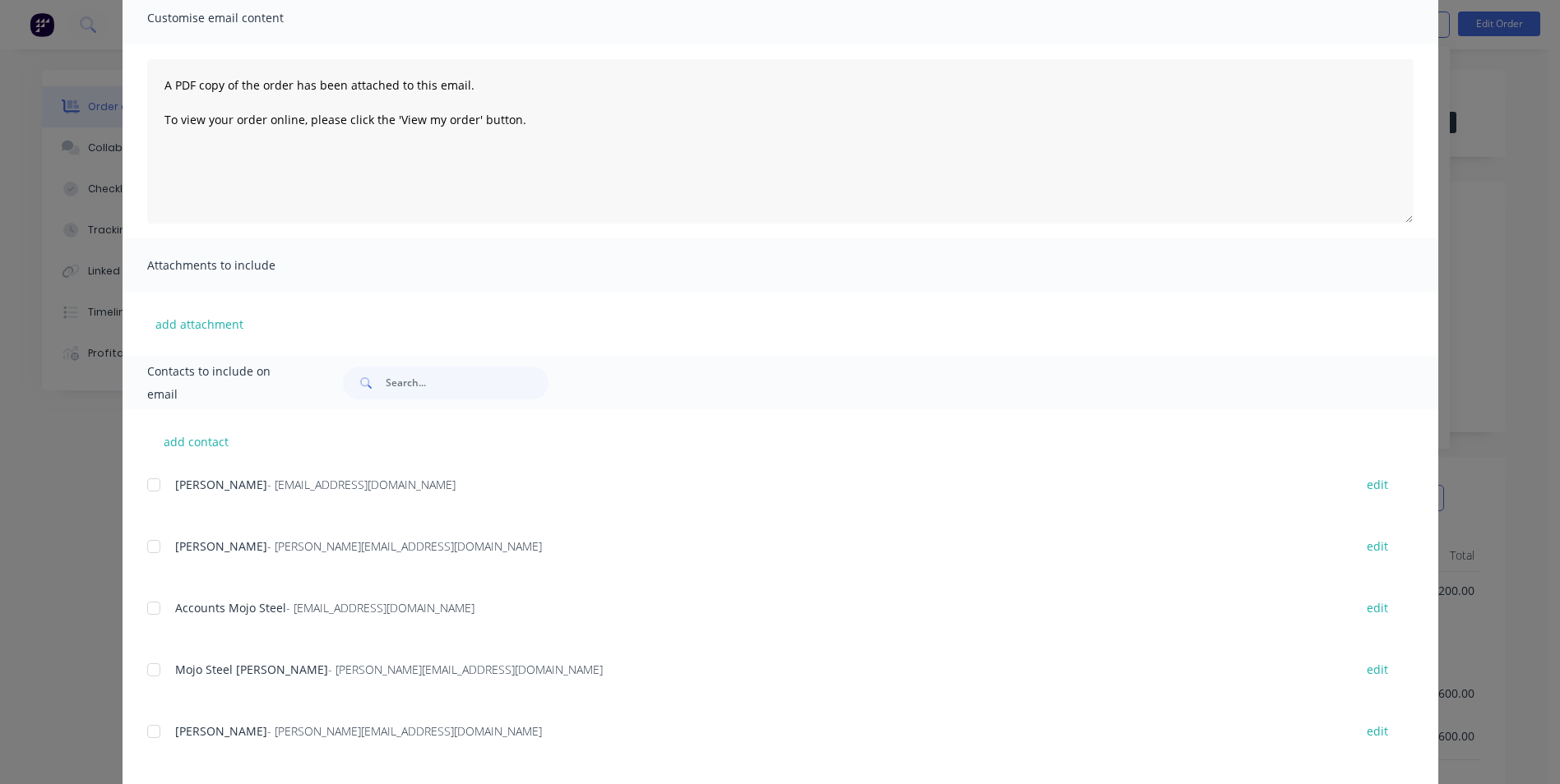
click at [146, 491] on div at bounding box center [154, 485] width 33 height 33
click at [143, 552] on div at bounding box center [154, 547] width 33 height 33
click at [163, 610] on div "Accounts Mojo Steel - Accounts@mojosteel.com.au edit" at bounding box center [793, 608] width 1292 height 22
click at [150, 624] on div at bounding box center [154, 609] width 33 height 33
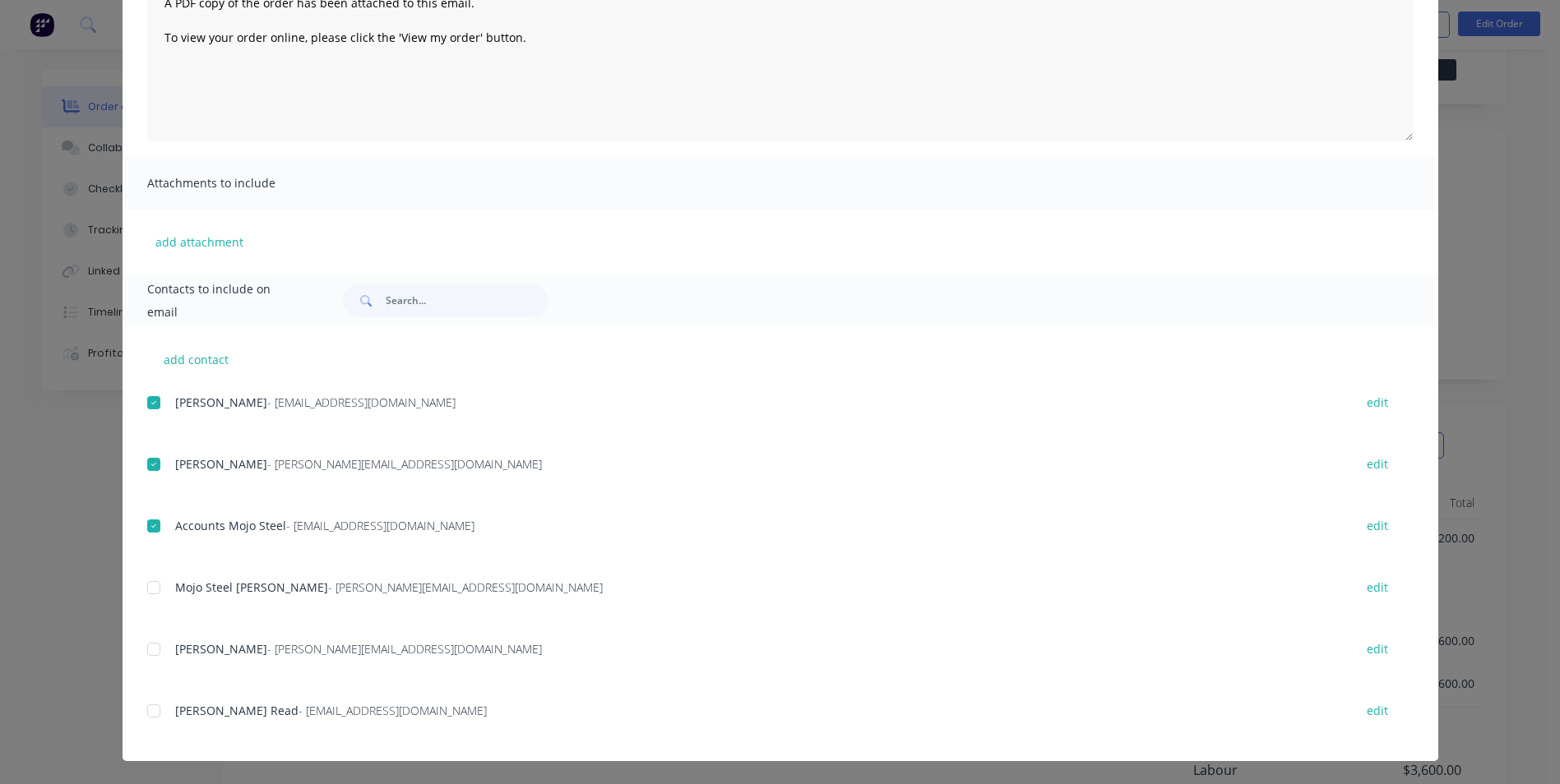
scroll to position [82, 0]
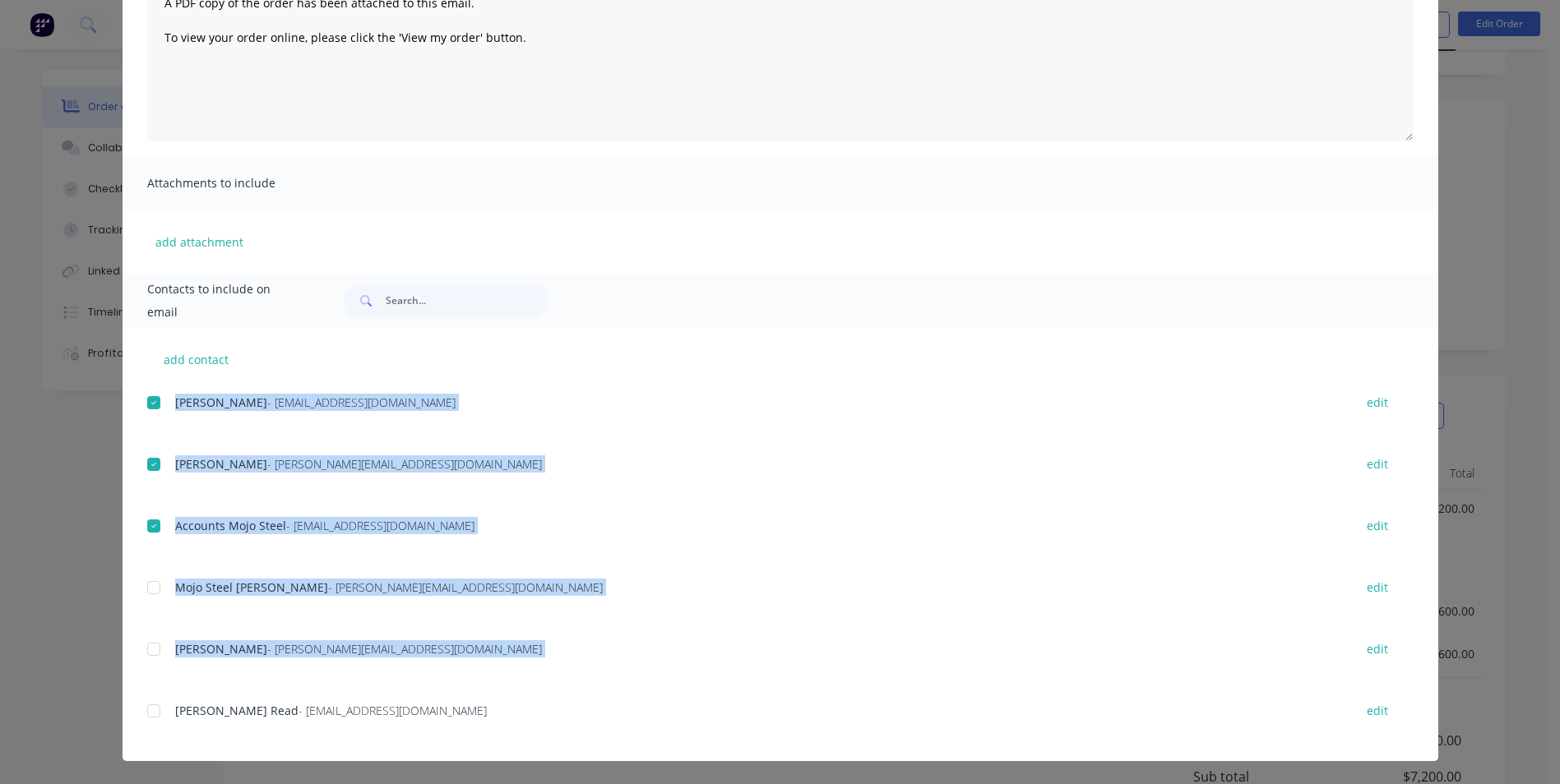
click at [141, 709] on div "add contact Ben Cook - ben@blanc-space.com edit James Best - james@blanc-space.…" at bounding box center [780, 544] width 1316 height 434
click at [145, 718] on div at bounding box center [154, 711] width 33 height 33
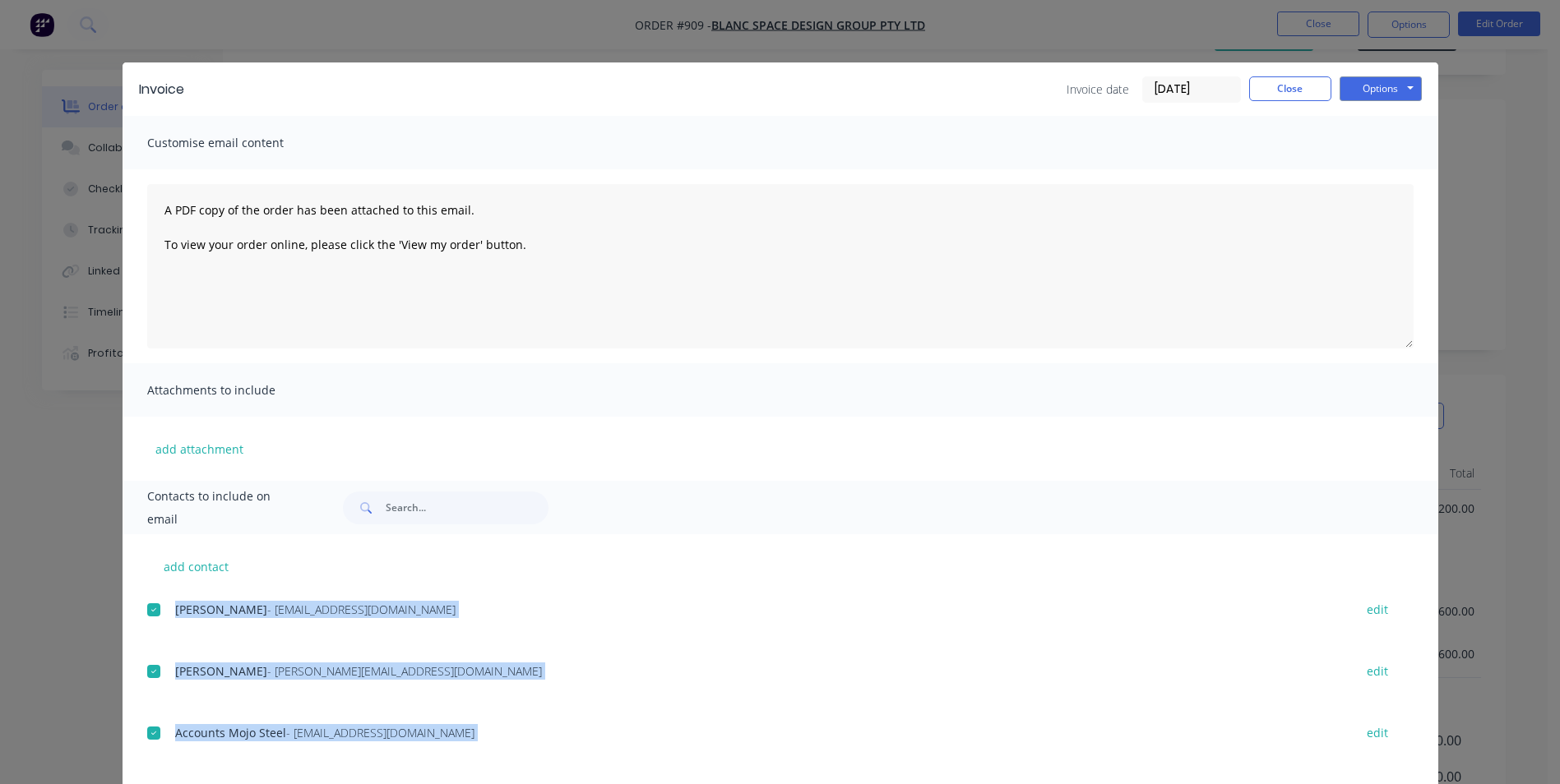
scroll to position [0, 0]
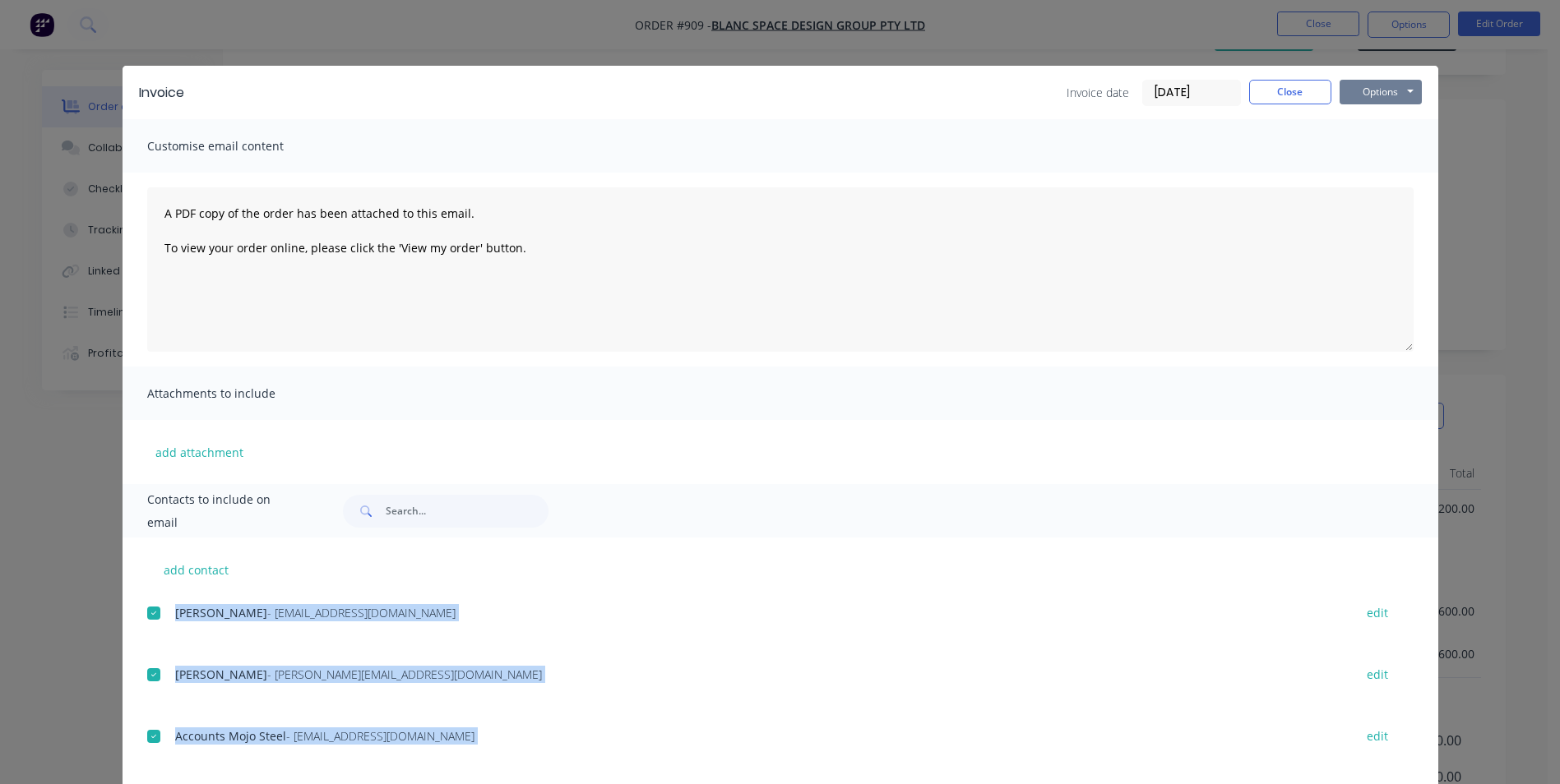
click at [1360, 97] on button "Options" at bounding box center [1380, 91] width 82 height 25
click at [1385, 178] on button "Email" at bounding box center [1392, 175] width 105 height 27
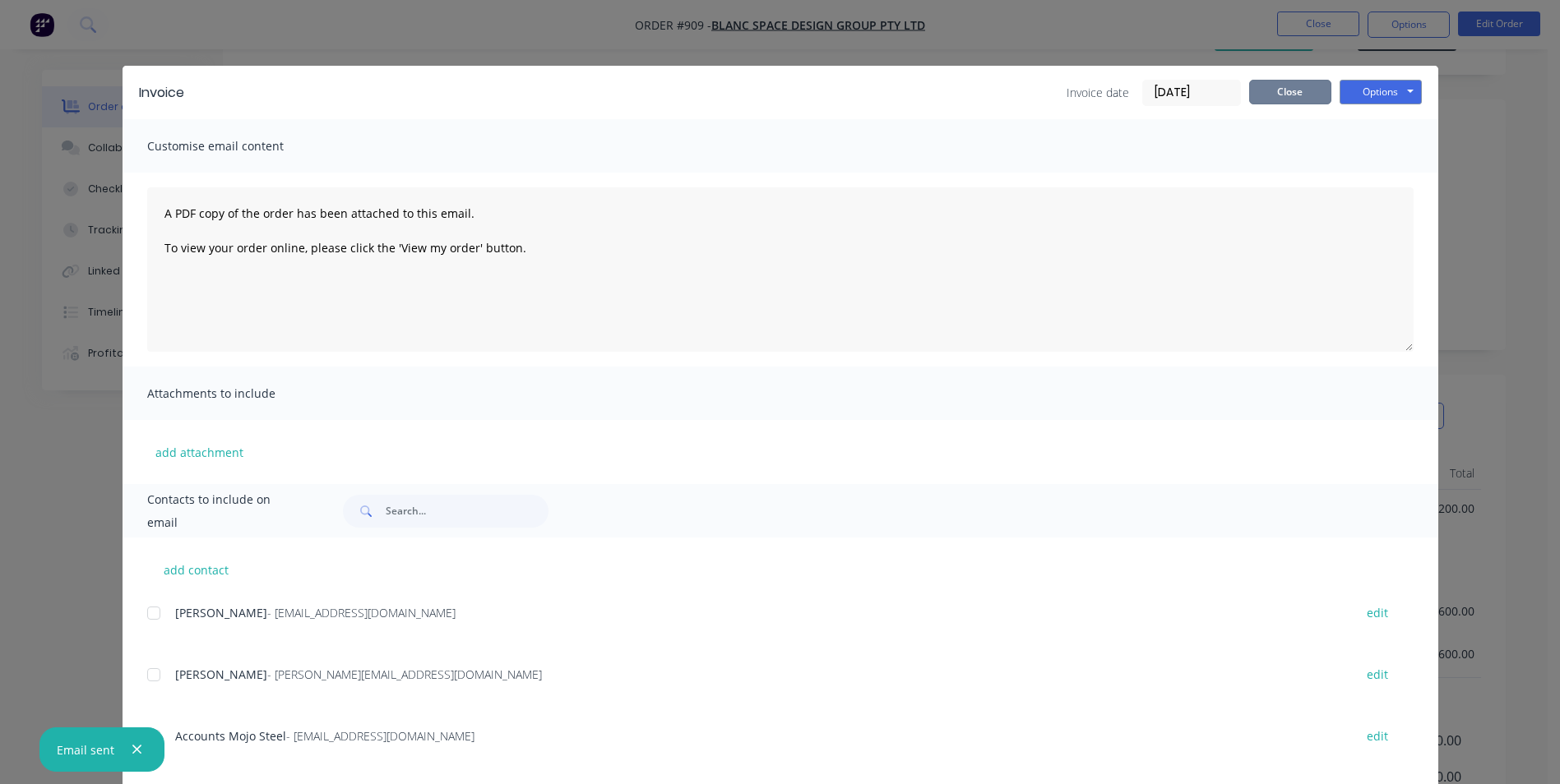
click at [1269, 98] on button "Close" at bounding box center [1290, 91] width 82 height 25
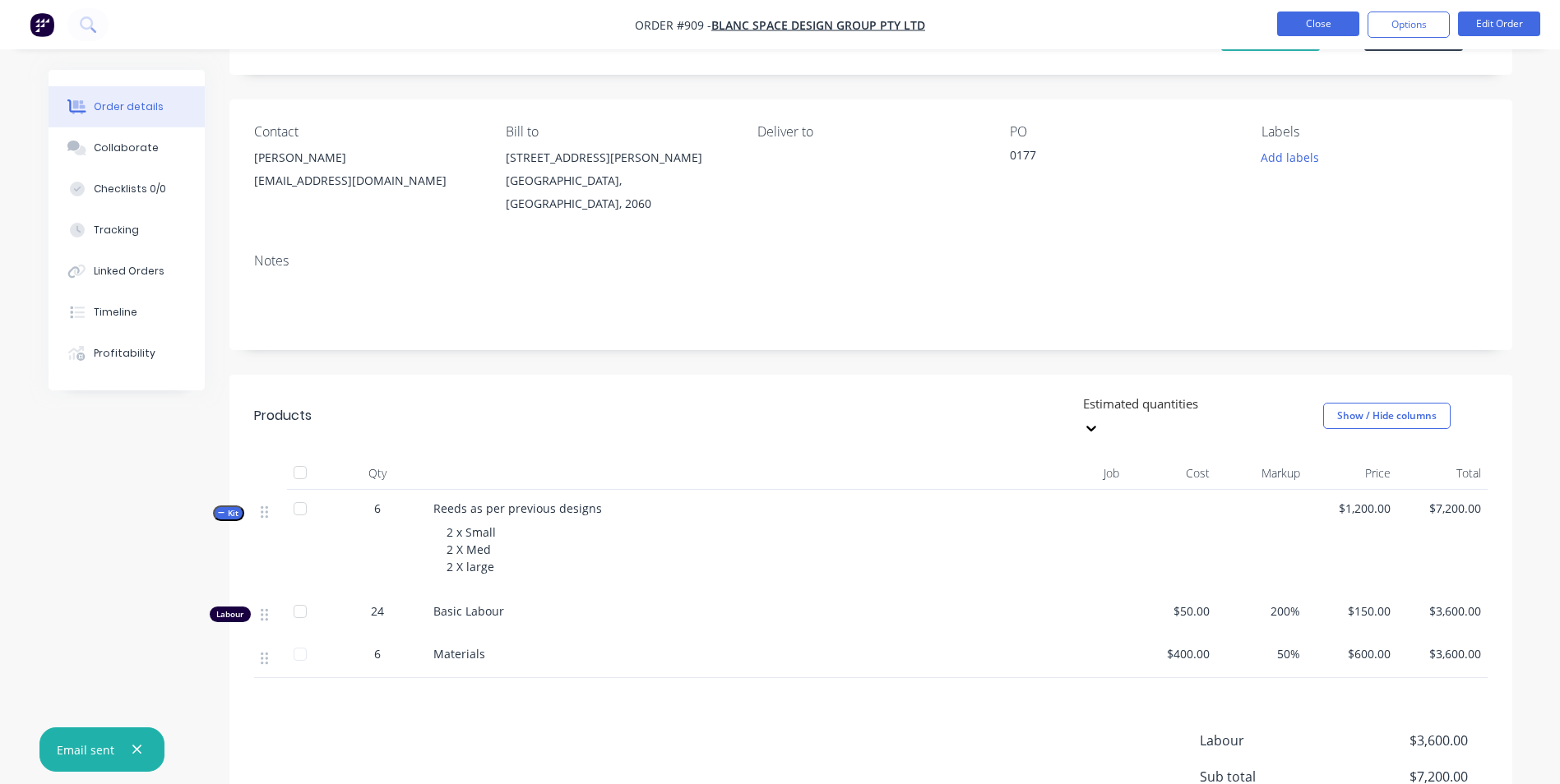
click at [1328, 30] on button "Close" at bounding box center [1317, 23] width 82 height 25
